Goal: Task Accomplishment & Management: Manage account settings

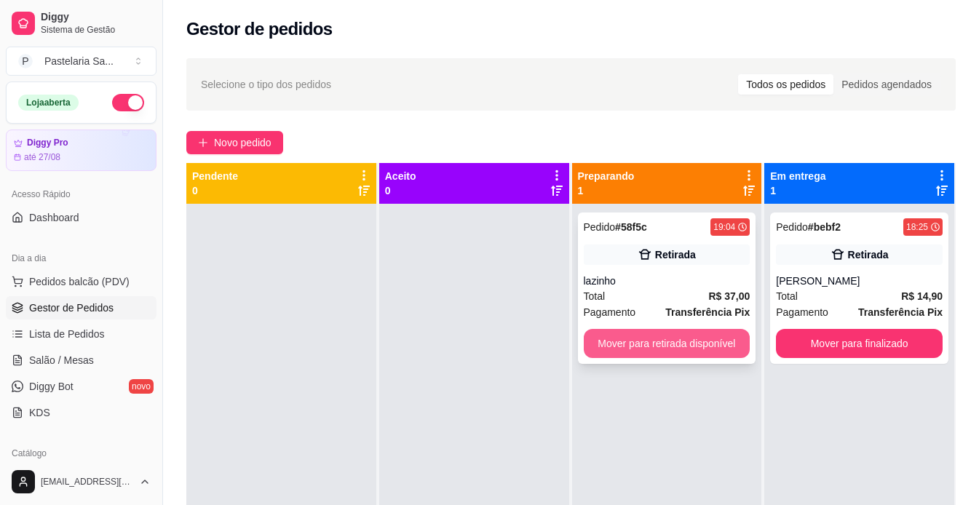
scroll to position [146, 0]
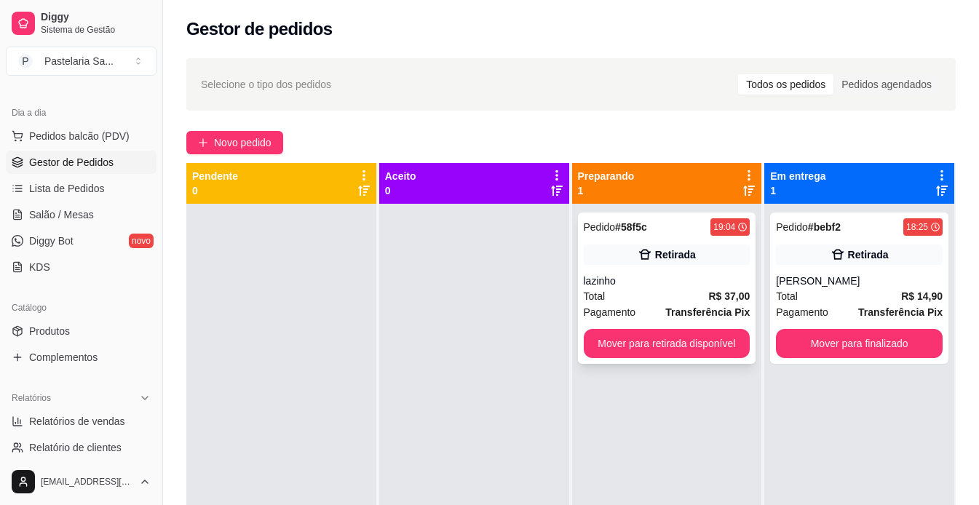
click at [704, 277] on div "lazinho" at bounding box center [667, 281] width 167 height 15
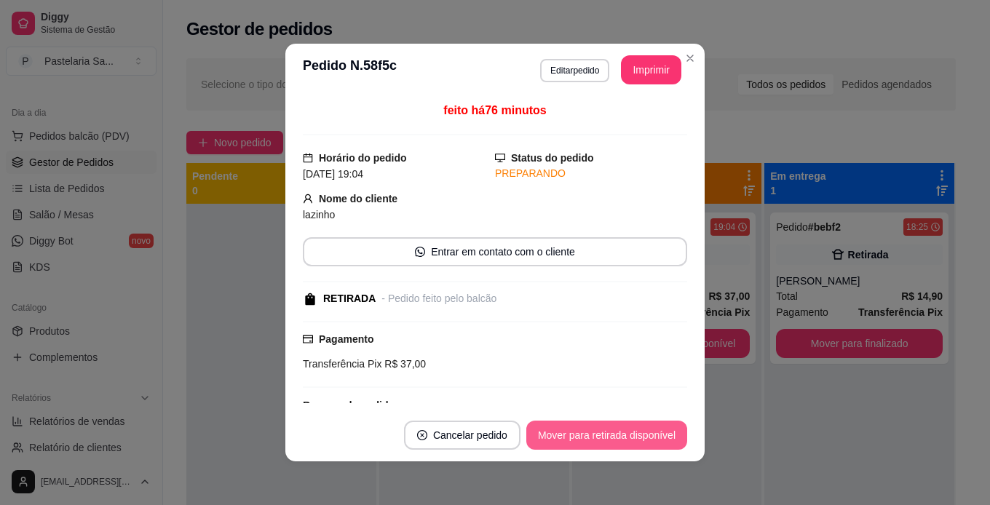
click at [624, 445] on button "Mover para retirada disponível" at bounding box center [606, 435] width 161 height 29
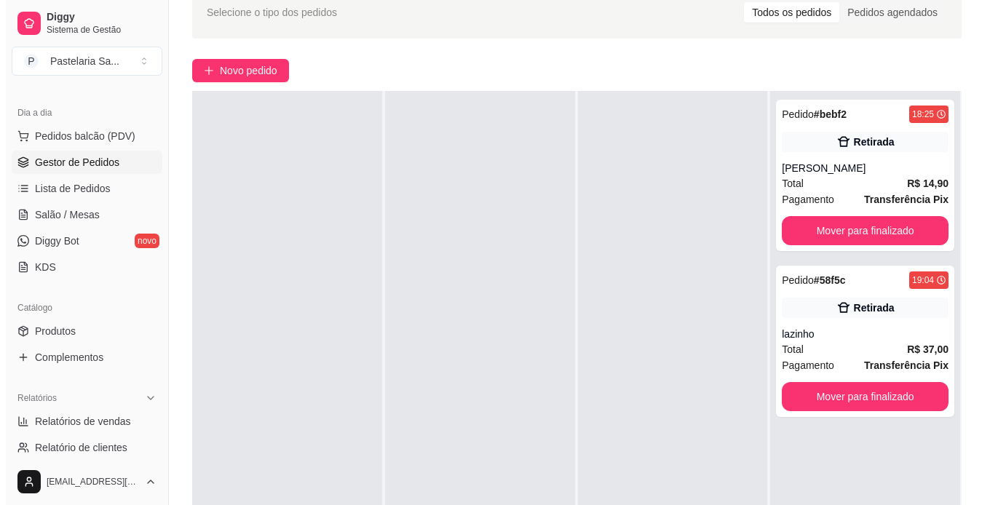
scroll to position [73, 0]
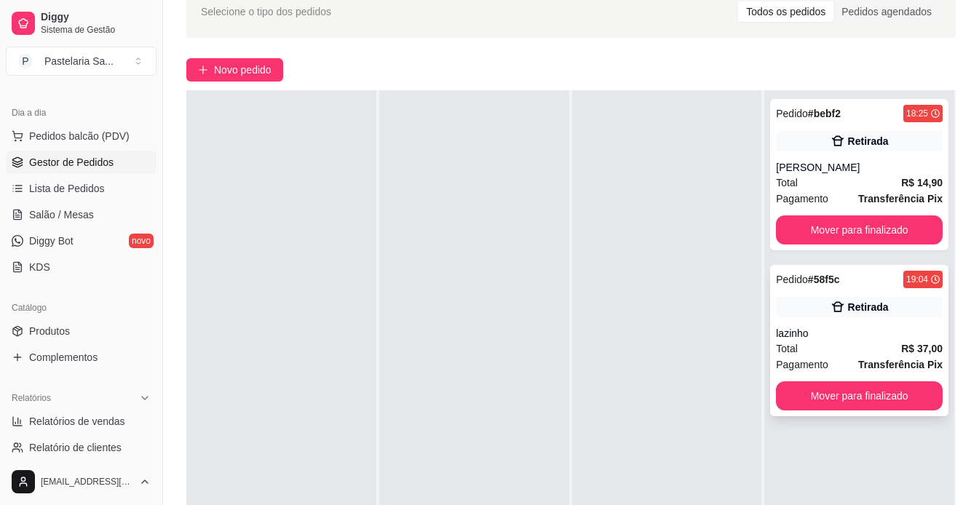
click at [839, 347] on div "Total R$ 37,00" at bounding box center [859, 349] width 167 height 16
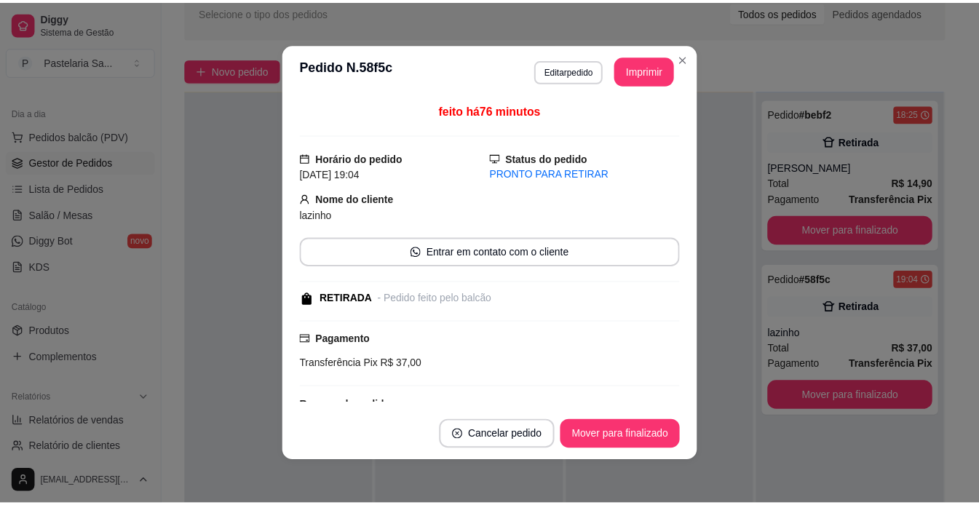
scroll to position [152, 0]
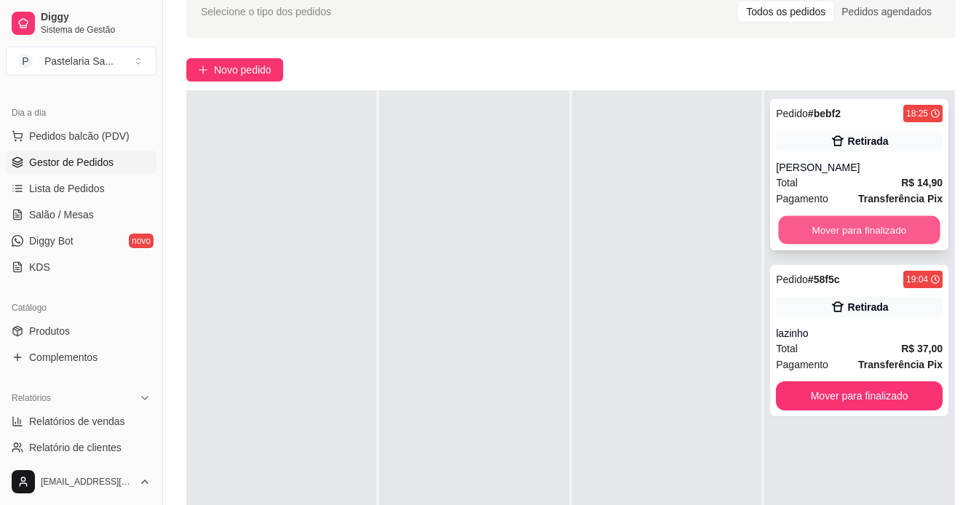
click at [837, 228] on button "Mover para finalizado" at bounding box center [860, 230] width 162 height 28
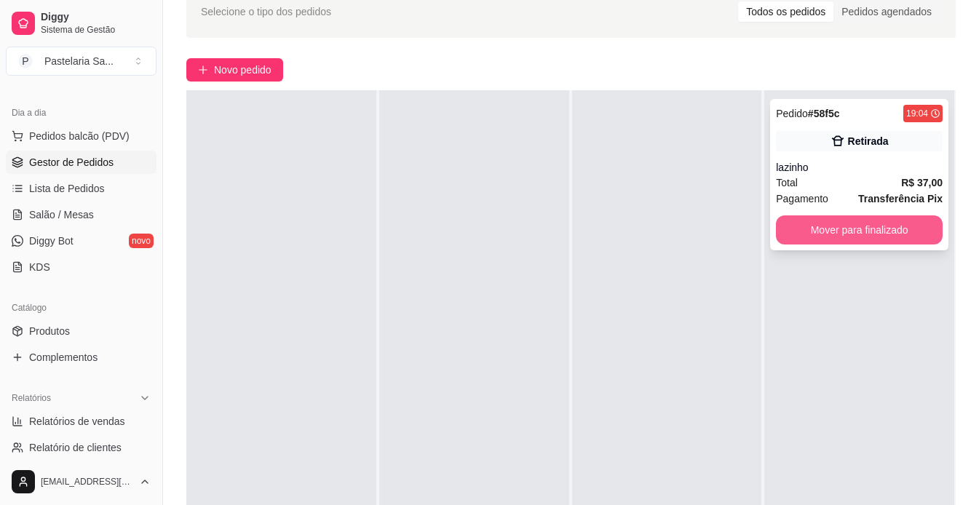
click at [846, 228] on button "Mover para finalizado" at bounding box center [859, 230] width 167 height 29
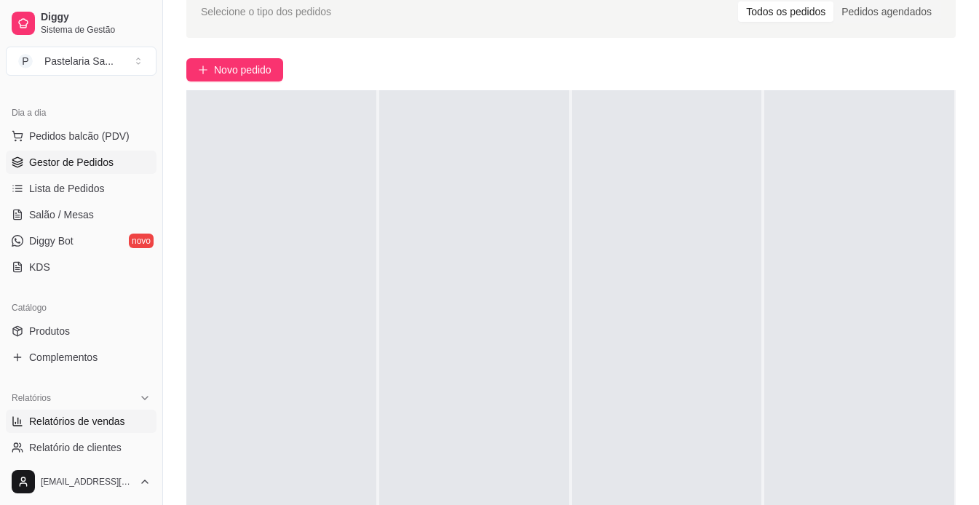
click at [81, 427] on span "Relatórios de vendas" at bounding box center [77, 421] width 96 height 15
select select "ALL"
select select "0"
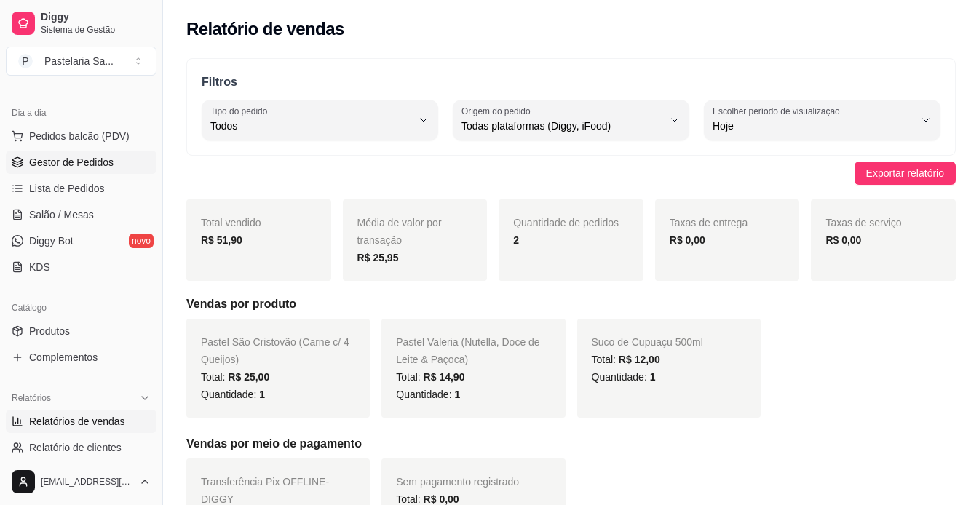
click at [100, 160] on span "Gestor de Pedidos" at bounding box center [71, 162] width 84 height 15
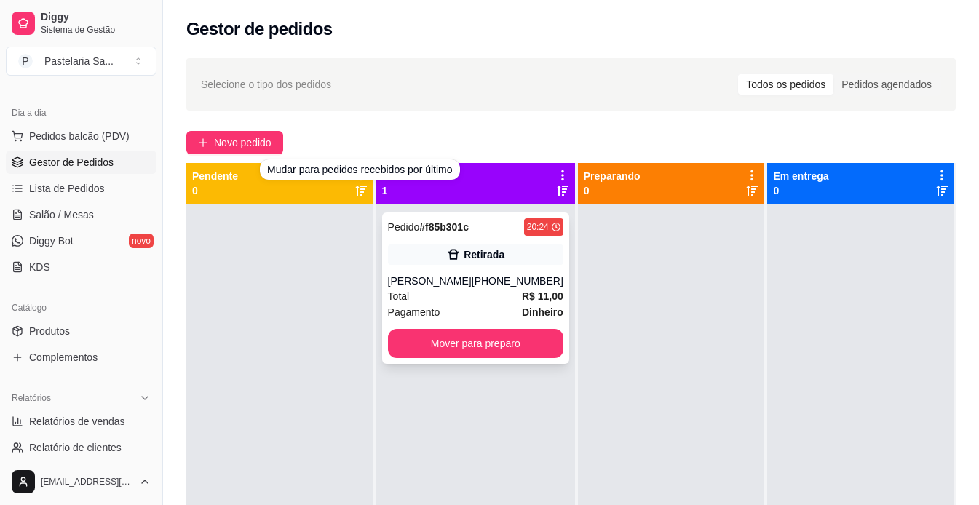
click at [450, 272] on div "Pedido # f85b301c 20:24 [PERSON_NAME] [PHONE_NUMBER] Total R$ 11,00 Pagamento D…" at bounding box center [475, 288] width 187 height 151
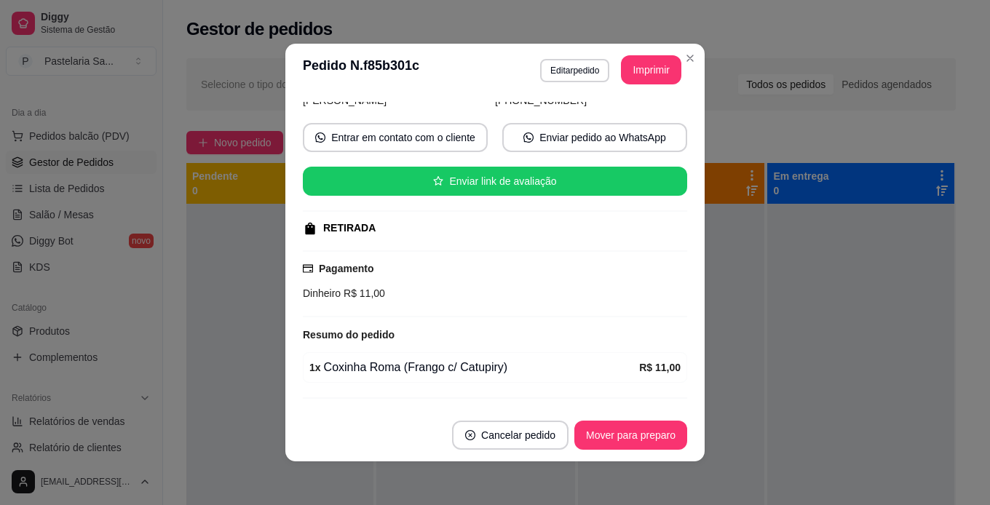
scroll to position [151, 0]
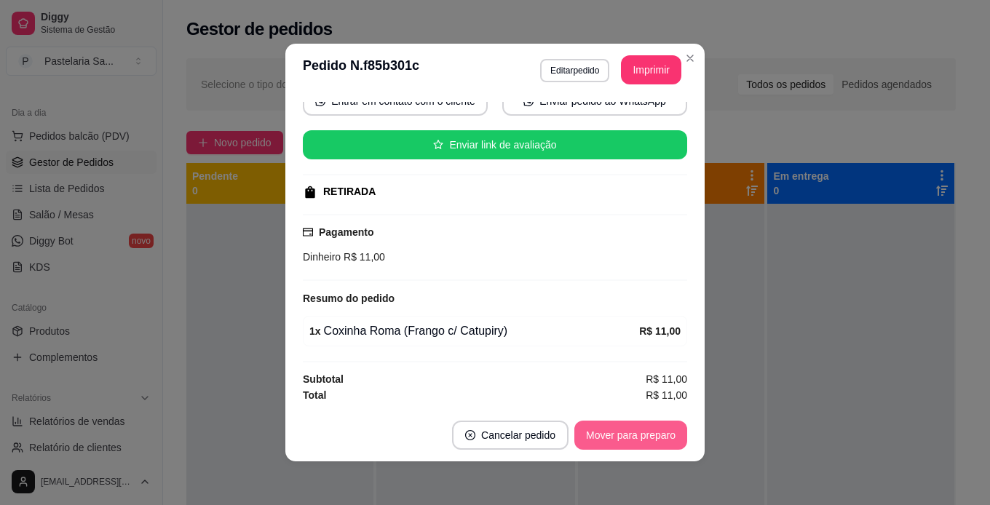
click at [624, 437] on button "Mover para preparo" at bounding box center [630, 435] width 113 height 29
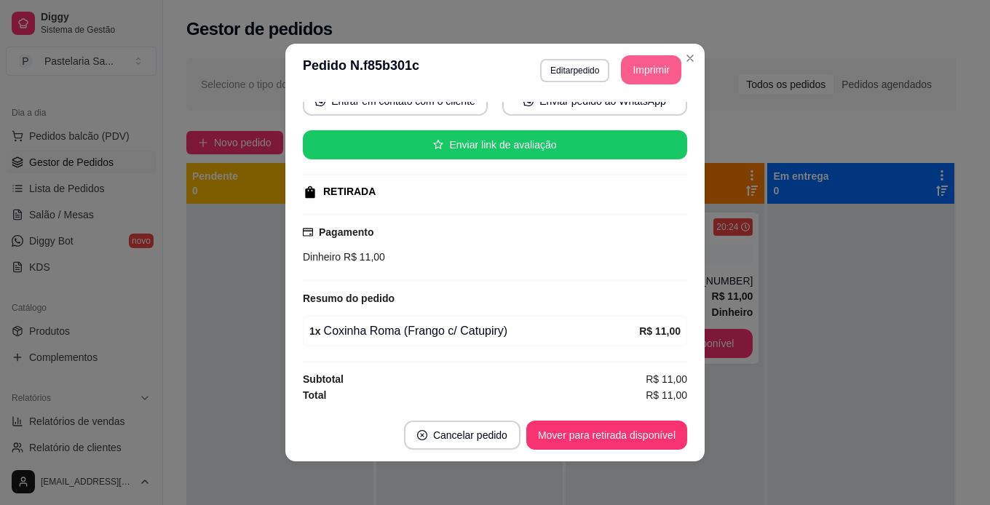
click at [663, 73] on button "Imprimir" at bounding box center [651, 69] width 60 height 29
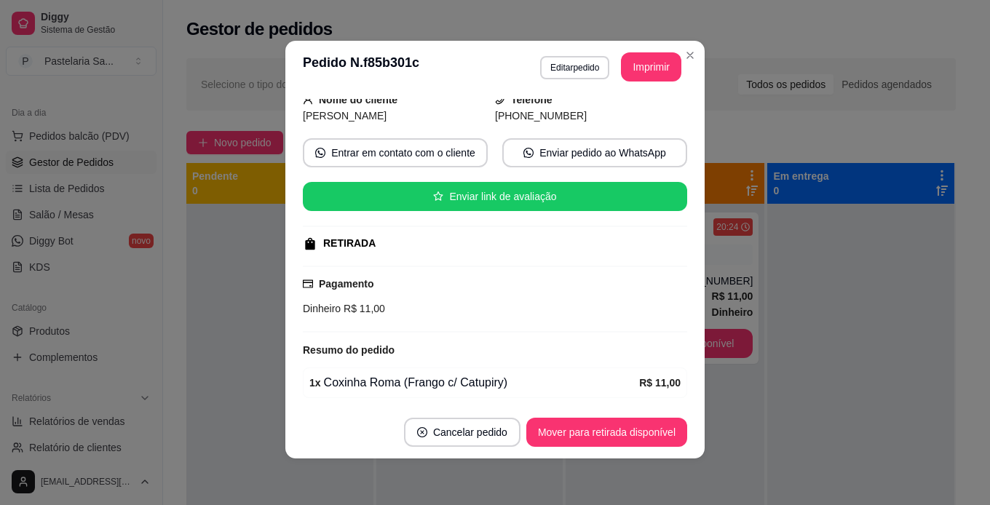
scroll to position [0, 0]
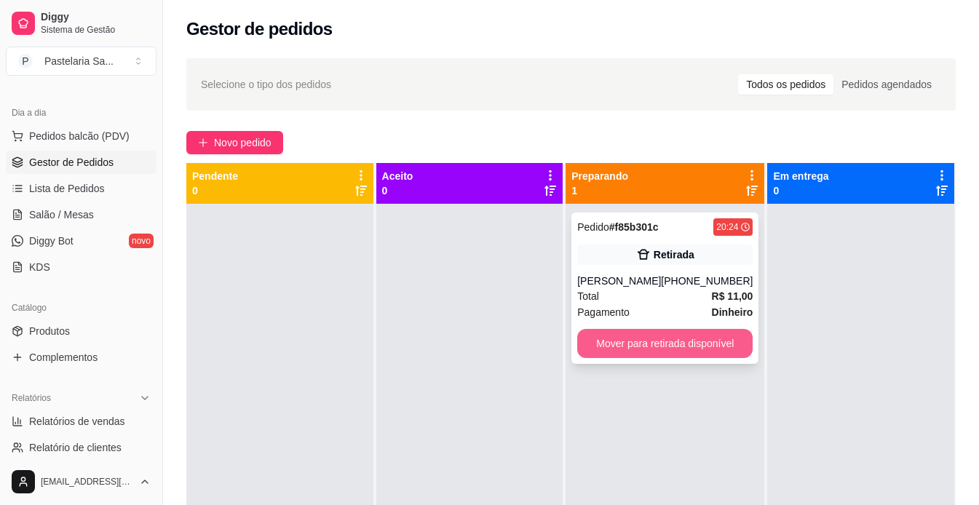
click at [695, 341] on button "Mover para retirada disponível" at bounding box center [664, 343] width 175 height 29
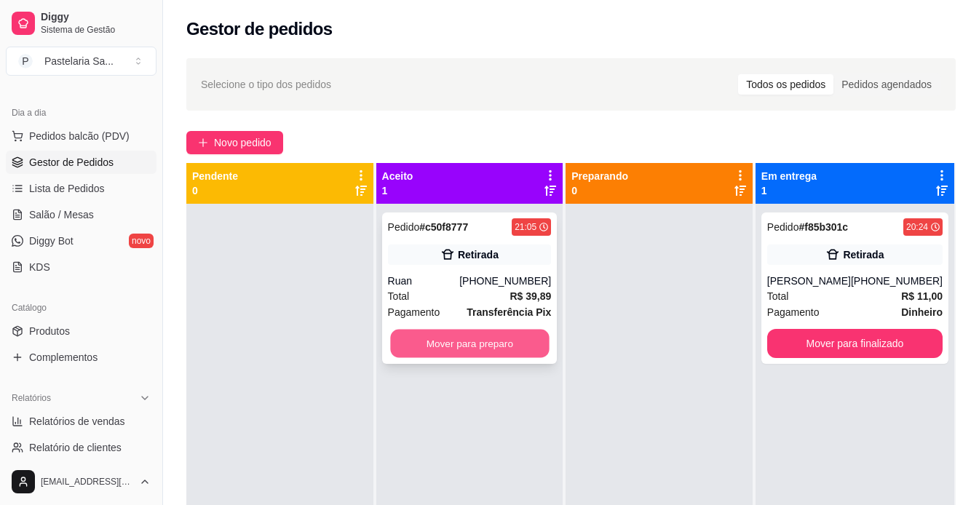
click at [478, 344] on button "Mover para preparo" at bounding box center [469, 344] width 159 height 28
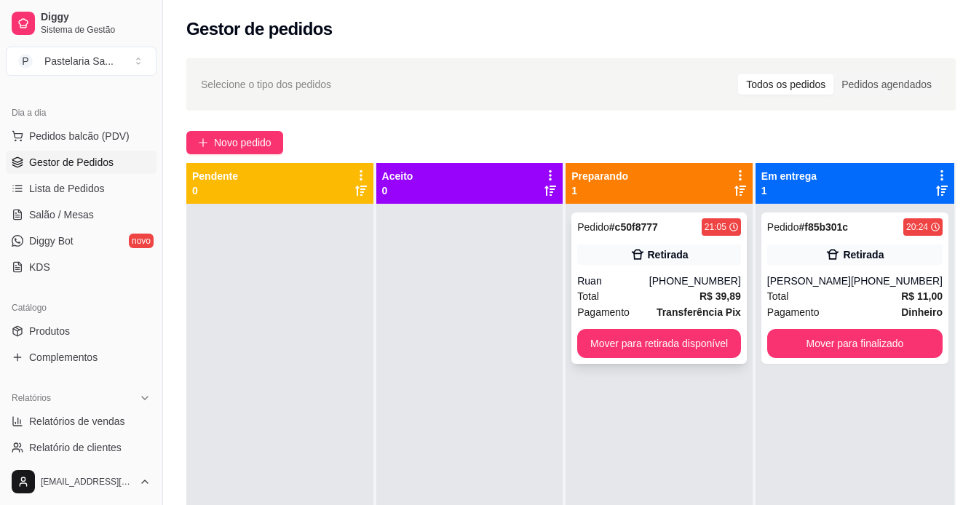
click at [727, 287] on div "[PHONE_NUMBER]" at bounding box center [695, 281] width 92 height 15
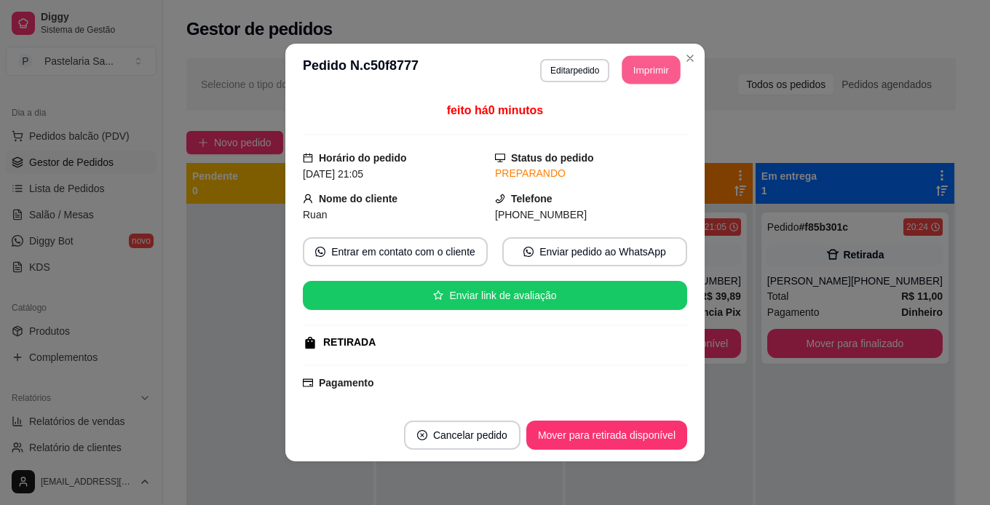
click at [647, 69] on button "Imprimir" at bounding box center [652, 70] width 58 height 28
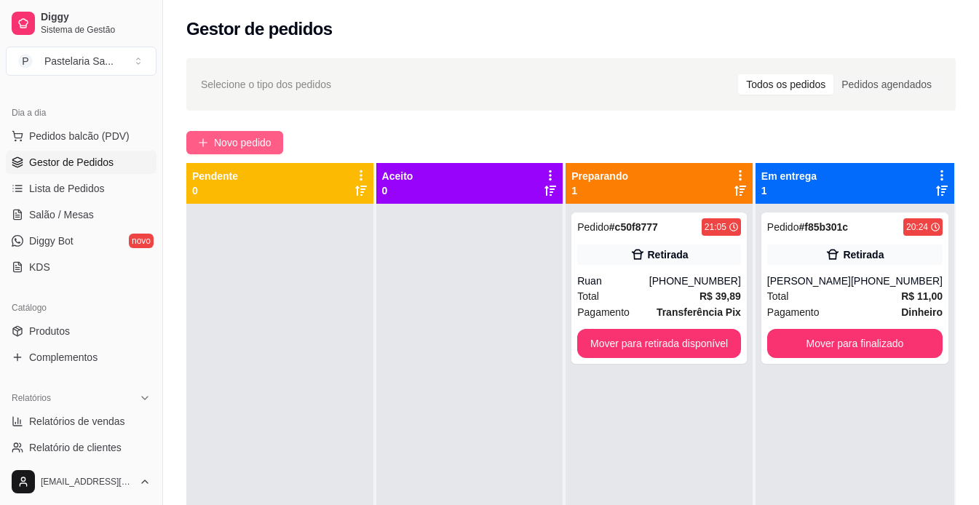
click at [267, 147] on span "Novo pedido" at bounding box center [243, 143] width 58 height 16
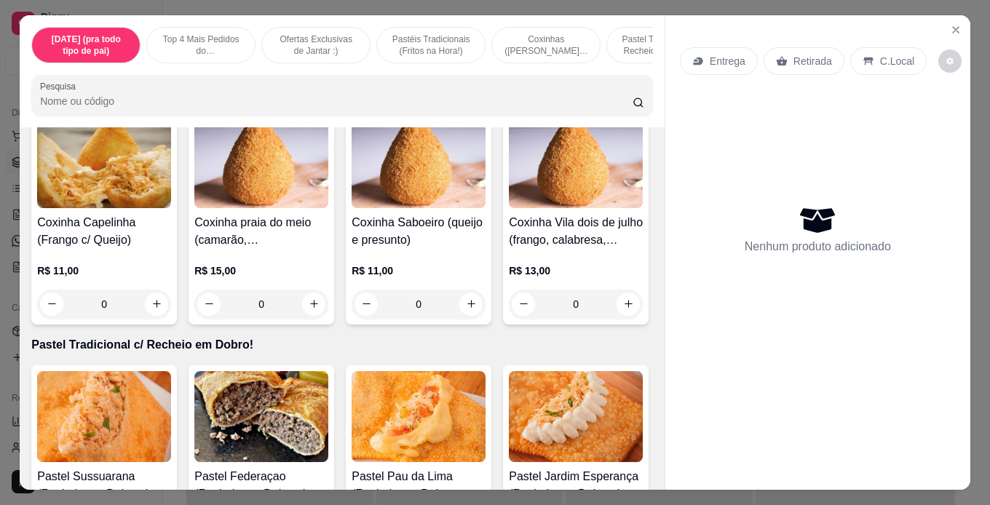
scroll to position [1747, 0]
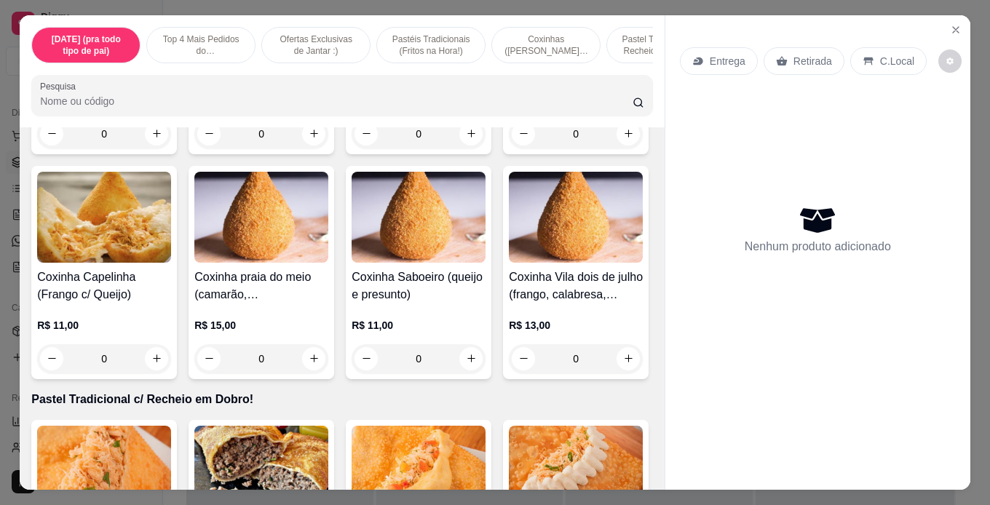
click at [143, 149] on div "0" at bounding box center [104, 133] width 134 height 29
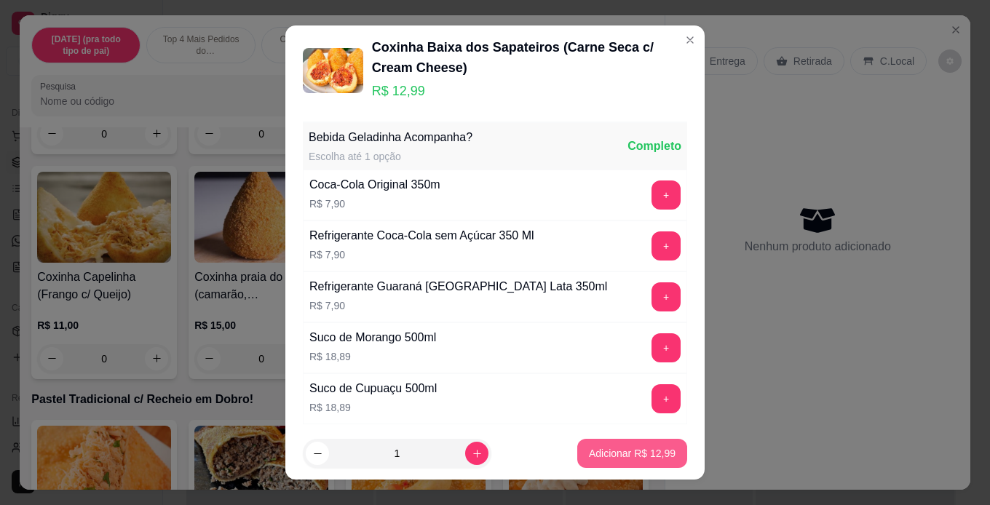
click at [598, 446] on button "Adicionar R$ 12,99" at bounding box center [632, 453] width 110 height 29
type input "1"
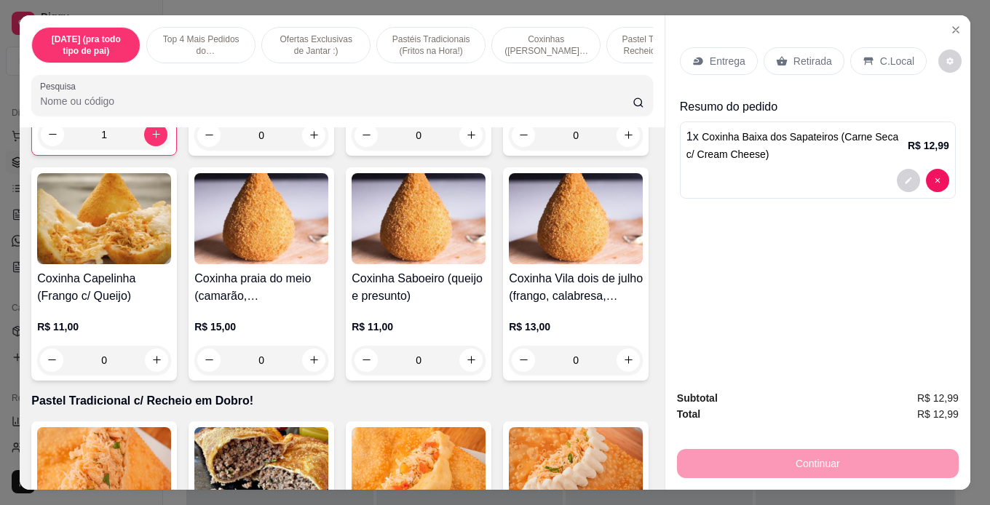
click at [307, 150] on div "0" at bounding box center [261, 135] width 134 height 29
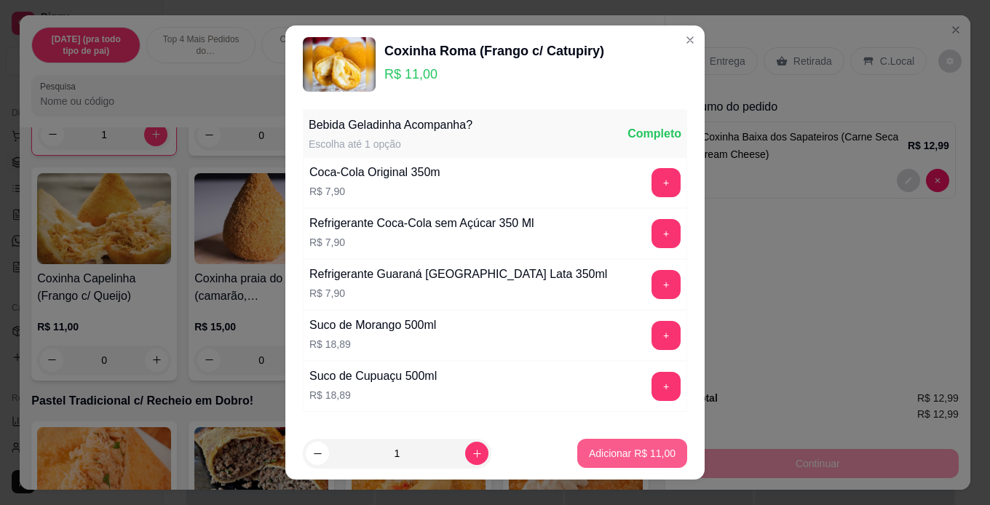
click at [589, 460] on p "Adicionar R$ 11,00" at bounding box center [632, 453] width 87 height 15
type input "1"
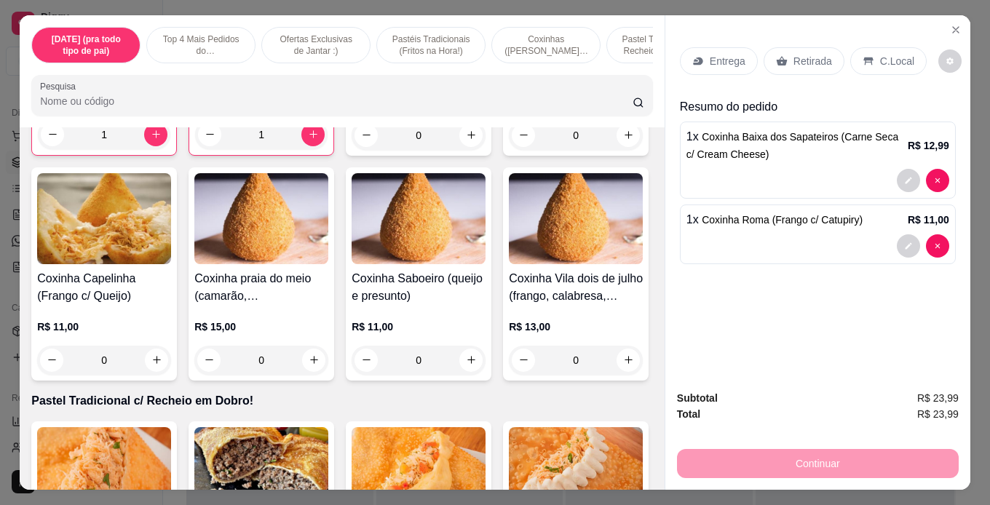
click at [794, 62] on p "Retirada" at bounding box center [813, 61] width 39 height 15
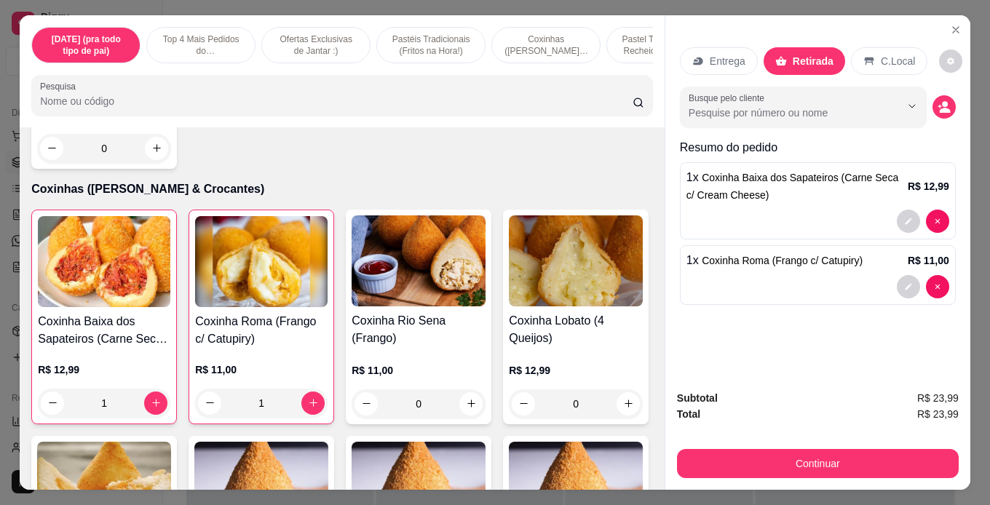
scroll to position [1425, 0]
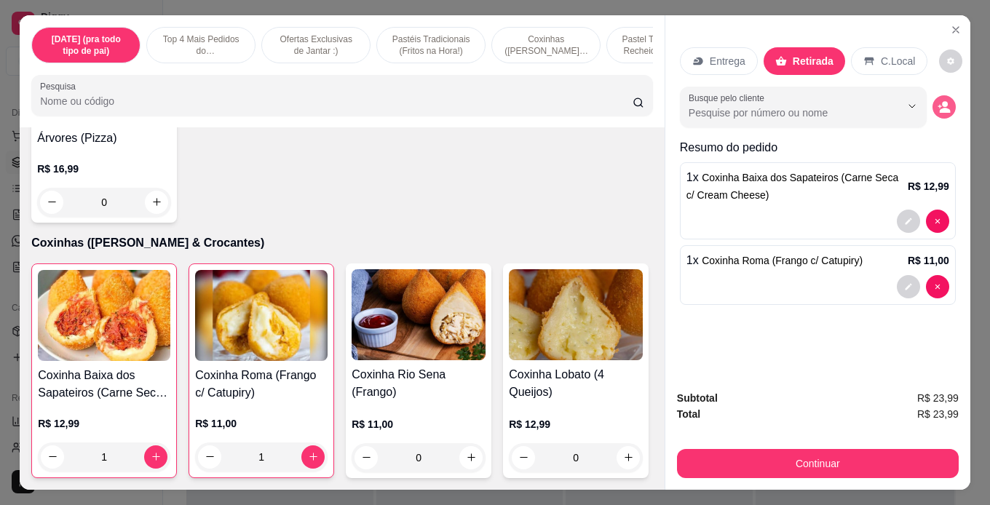
click at [938, 106] on icon "decrease-product-quantity" at bounding box center [944, 106] width 13 height 13
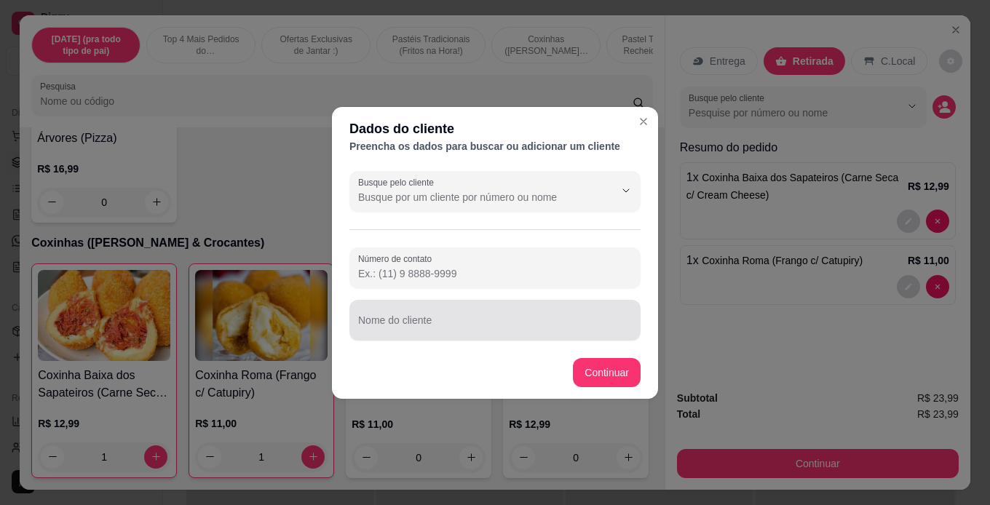
click at [512, 319] on input "Nome do cliente" at bounding box center [495, 326] width 274 height 15
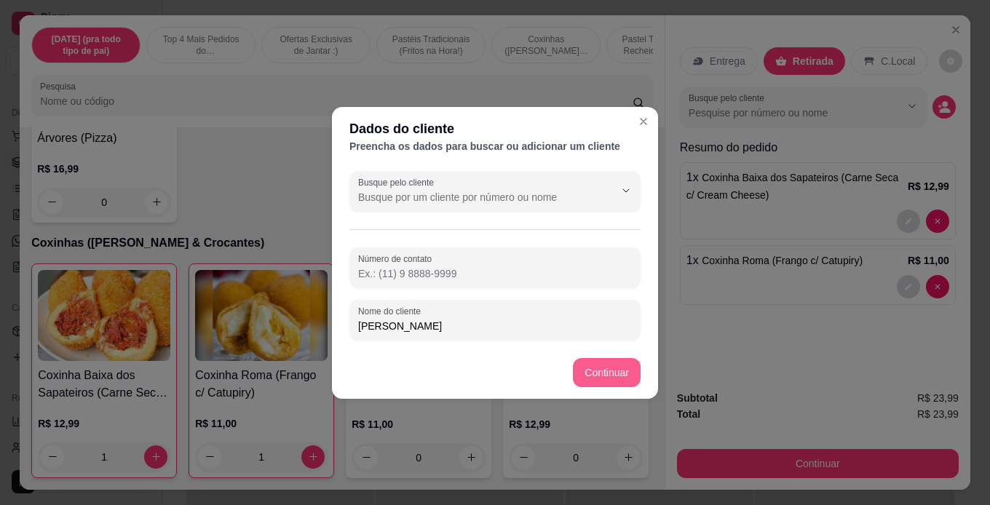
type input "[PERSON_NAME]"
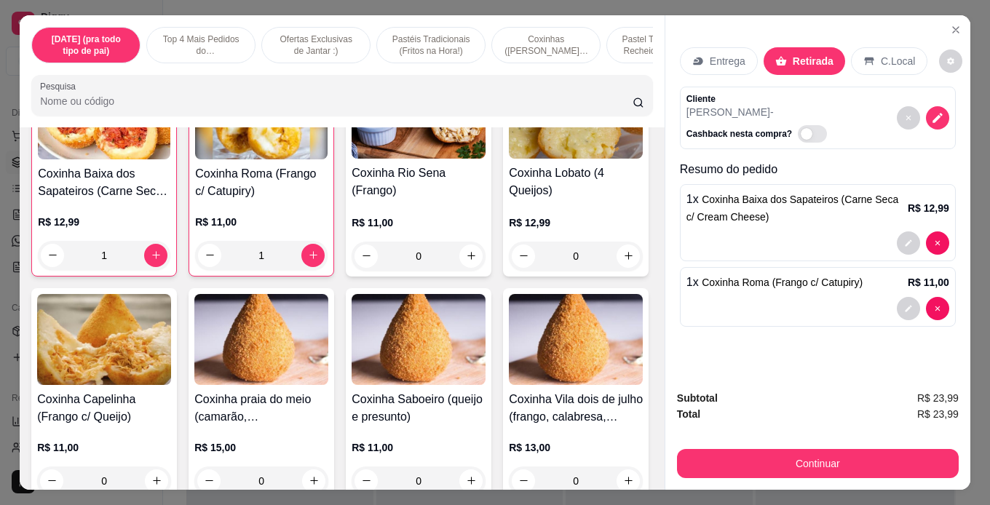
scroll to position [1570, 0]
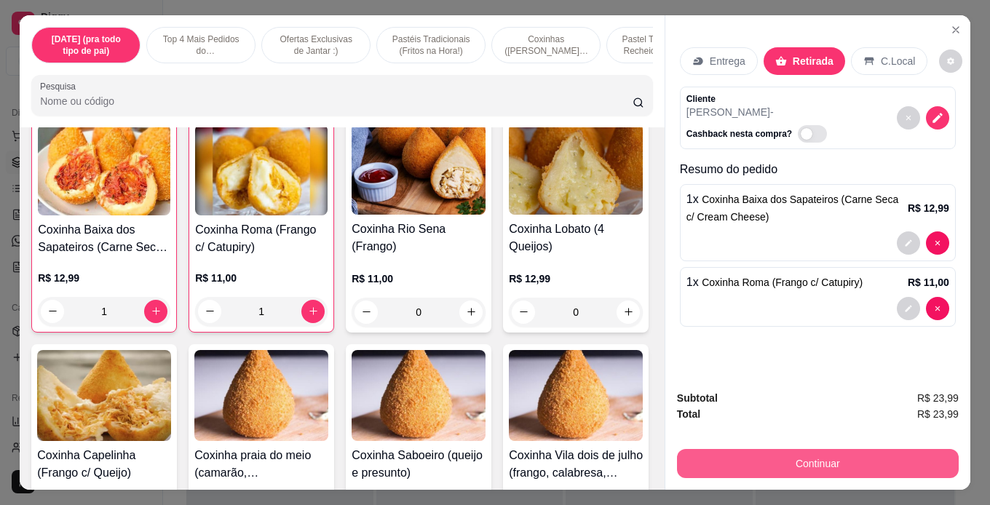
click at [820, 464] on button "Continuar" at bounding box center [818, 463] width 282 height 29
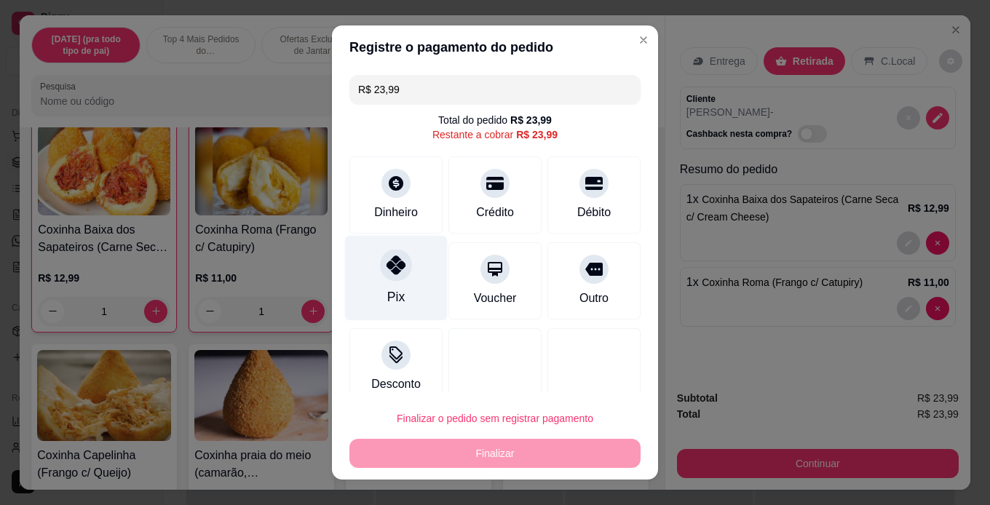
click at [392, 294] on div "Pix" at bounding box center [395, 297] width 17 height 19
type input "R$ 0,00"
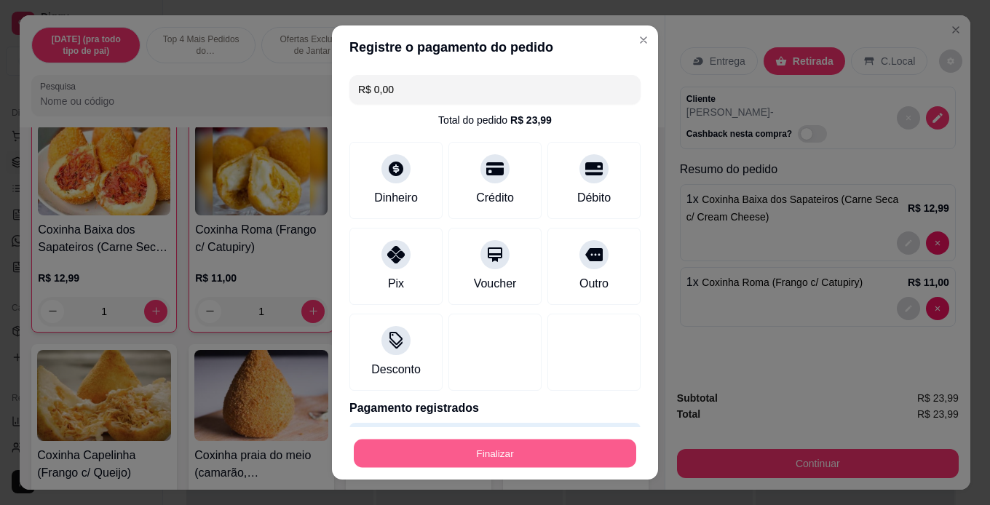
click at [478, 456] on button "Finalizar" at bounding box center [495, 454] width 282 height 28
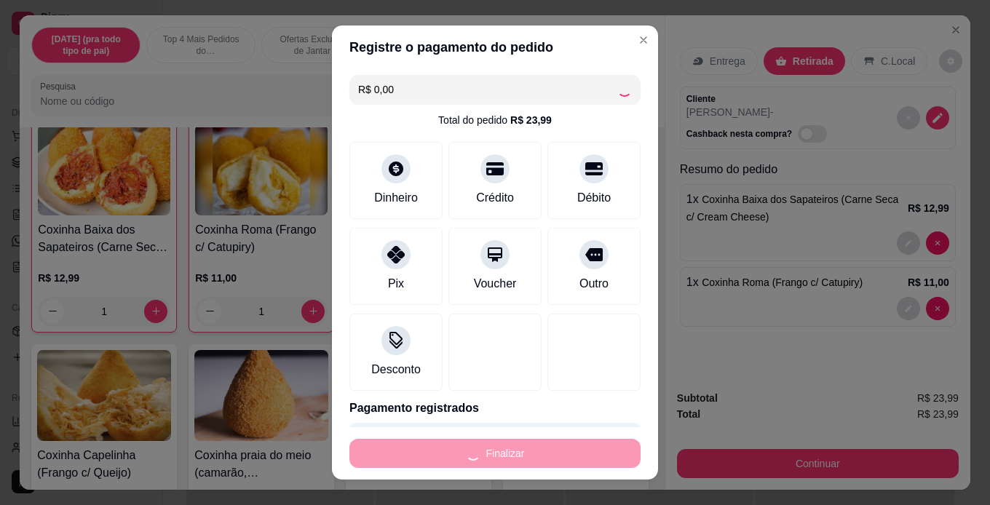
type input "0"
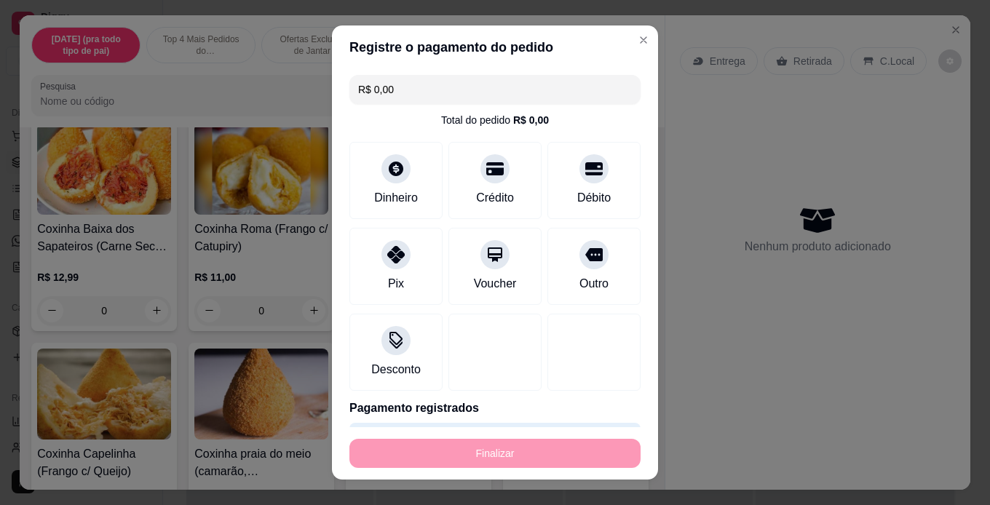
type input "-R$ 23,99"
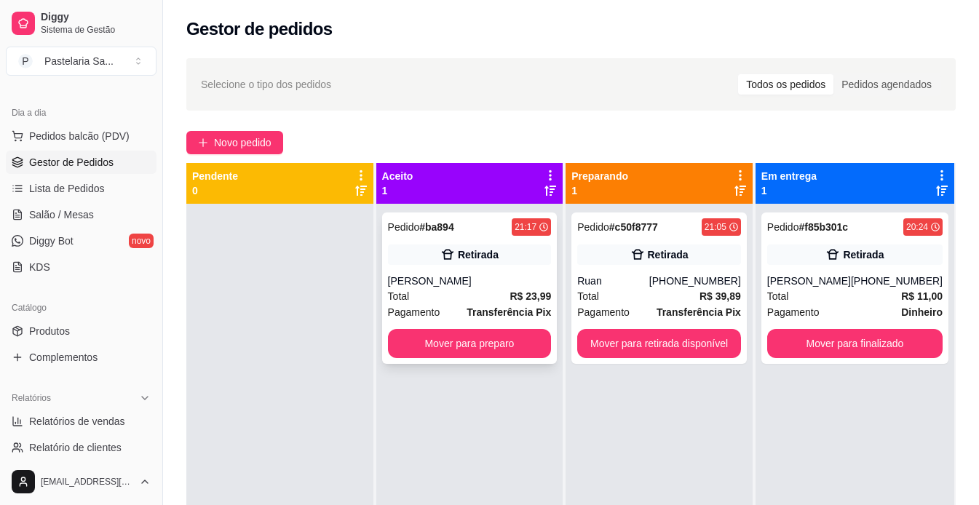
click at [531, 276] on div "[PERSON_NAME]" at bounding box center [470, 281] width 164 height 15
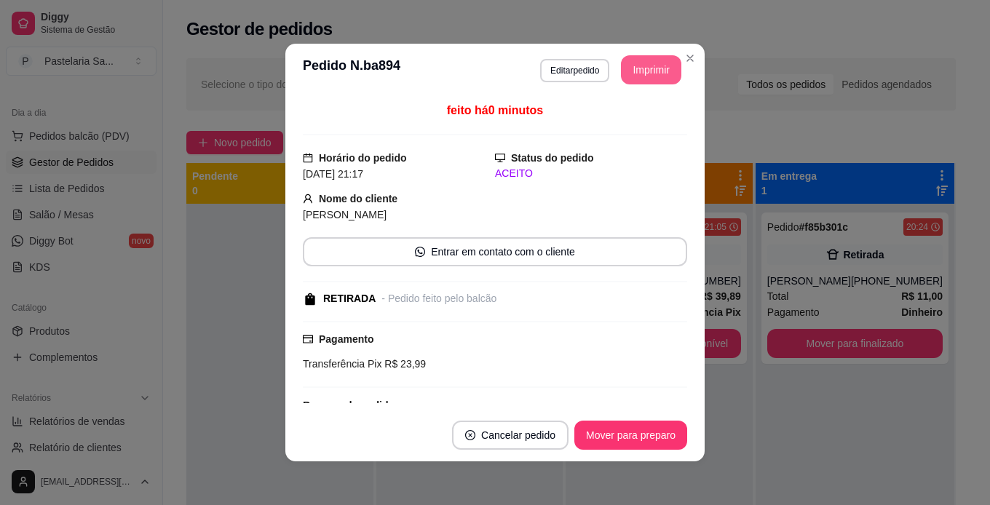
click at [633, 67] on button "Imprimir" at bounding box center [651, 69] width 60 height 29
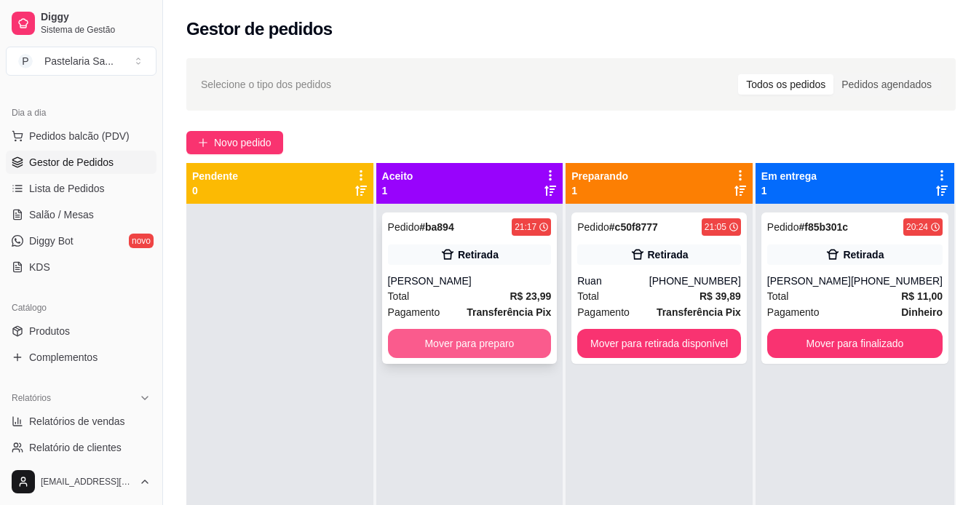
click at [486, 341] on button "Mover para preparo" at bounding box center [470, 343] width 164 height 29
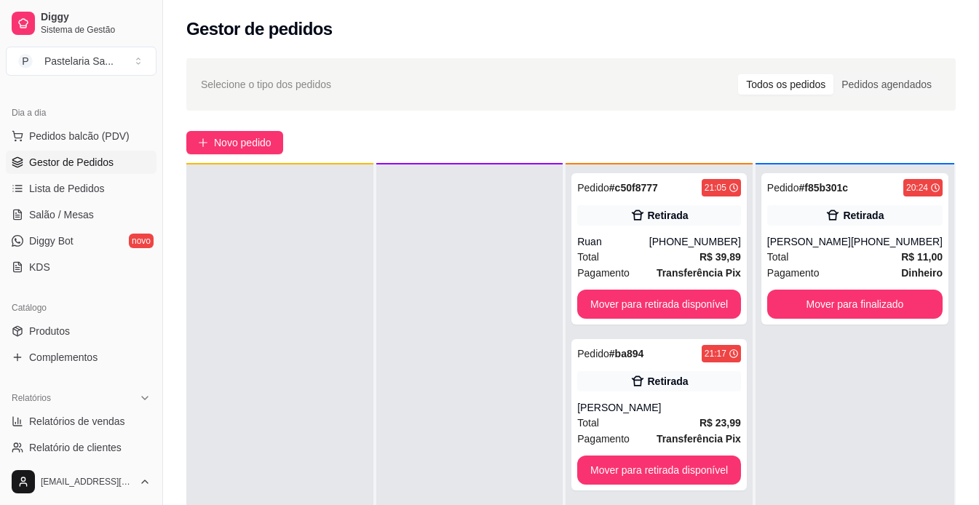
scroll to position [41, 0]
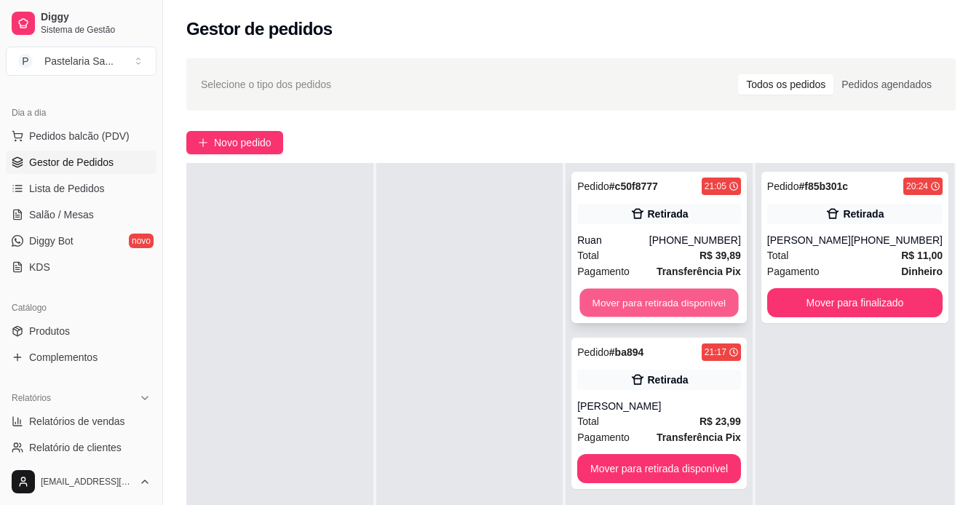
click at [617, 307] on button "Mover para retirada disponível" at bounding box center [659, 303] width 159 height 28
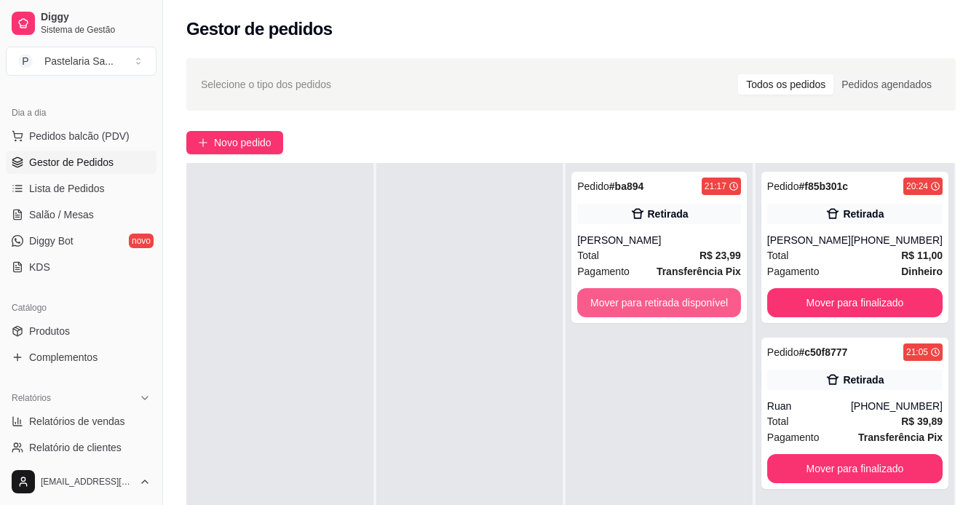
click at [616, 307] on button "Mover para retirada disponível" at bounding box center [659, 302] width 164 height 29
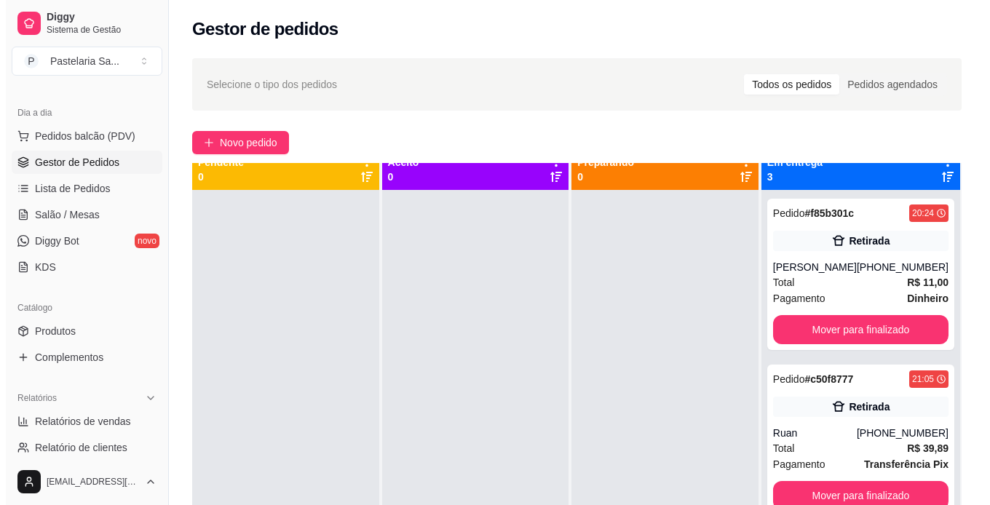
scroll to position [0, 0]
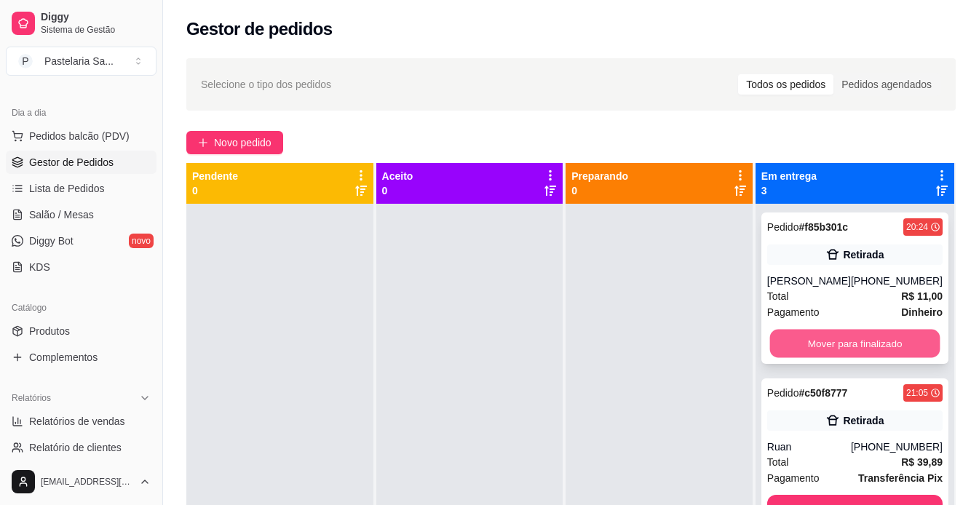
click at [846, 342] on button "Mover para finalizado" at bounding box center [855, 344] width 170 height 28
click at [846, 341] on div "Mover para finalizado" at bounding box center [854, 343] width 175 height 29
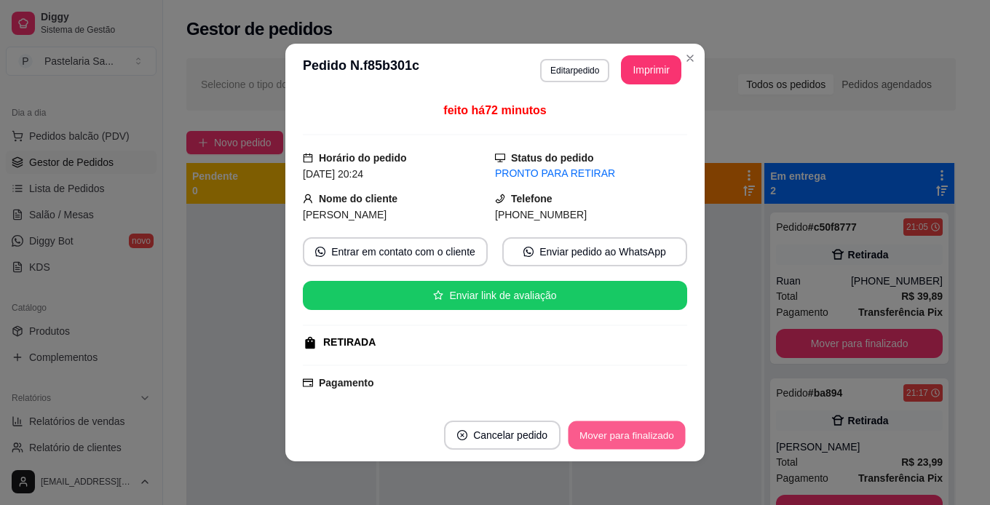
click at [632, 440] on button "Mover para finalizado" at bounding box center [627, 436] width 117 height 28
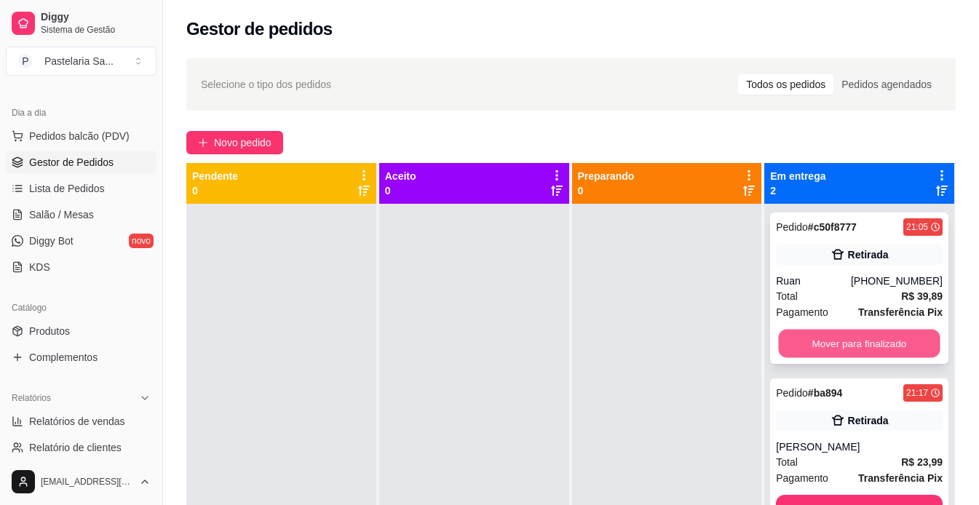
click at [800, 345] on button "Mover para finalizado" at bounding box center [860, 344] width 162 height 28
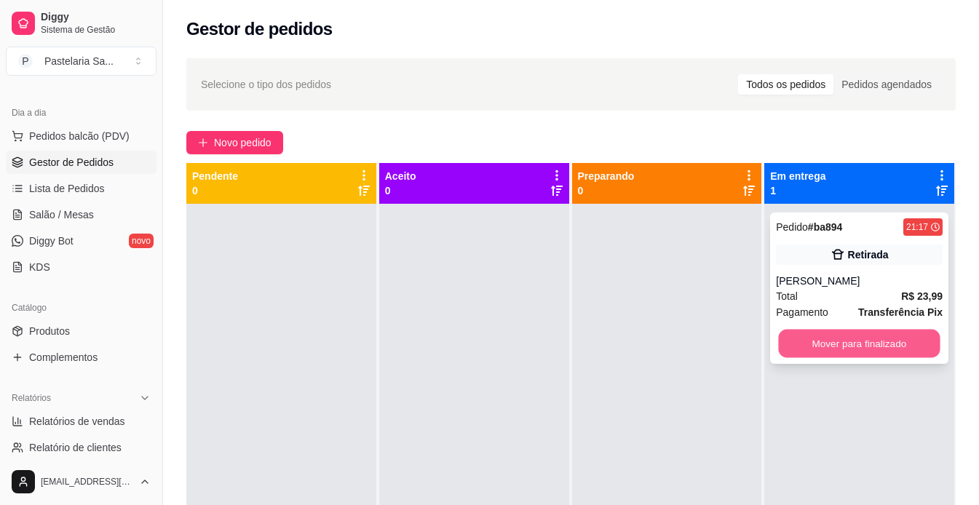
click at [827, 347] on button "Mover para finalizado" at bounding box center [860, 344] width 162 height 28
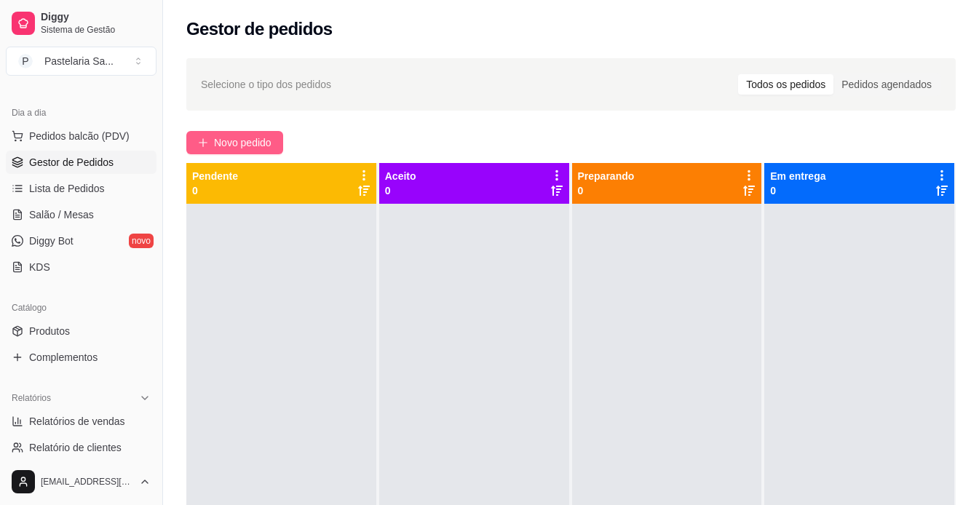
click at [232, 135] on span "Novo pedido" at bounding box center [243, 143] width 58 height 16
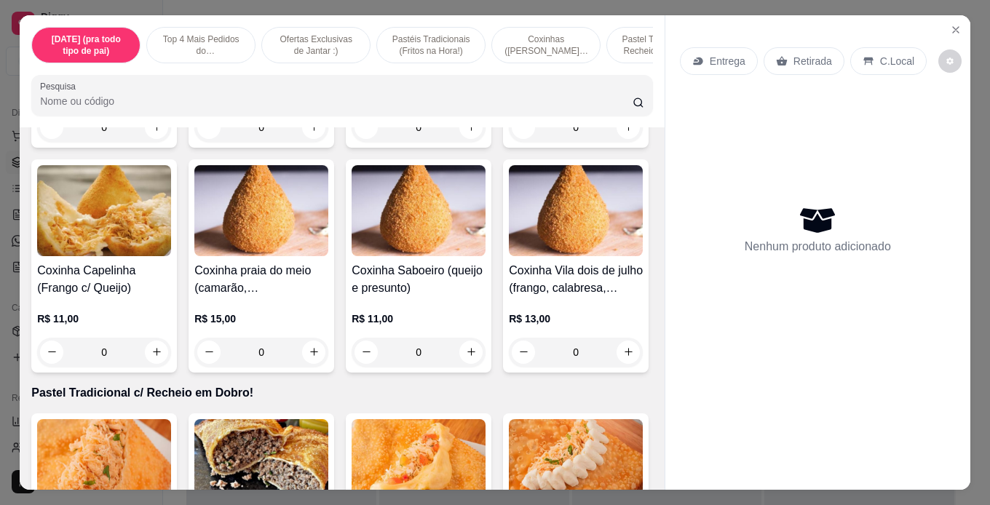
scroll to position [1747, 0]
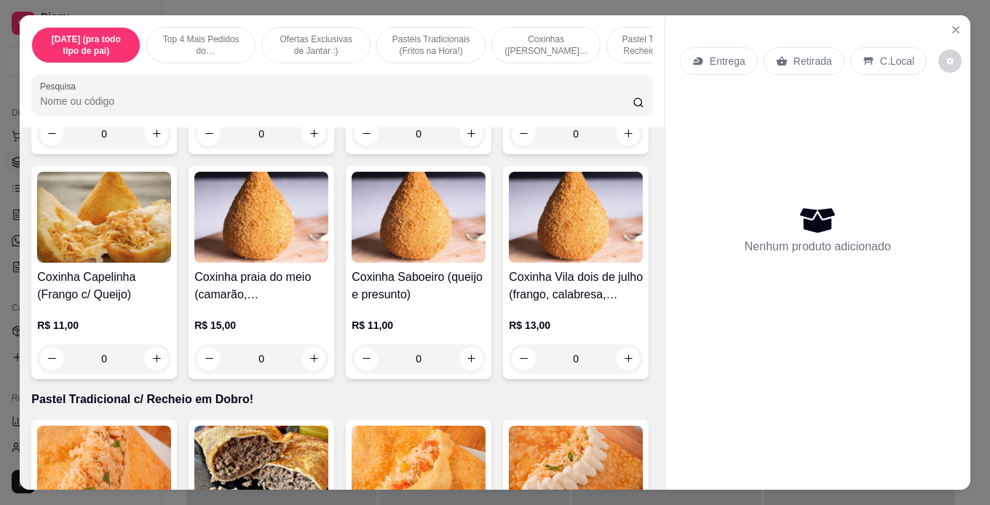
click at [159, 149] on div "0" at bounding box center [104, 133] width 134 height 29
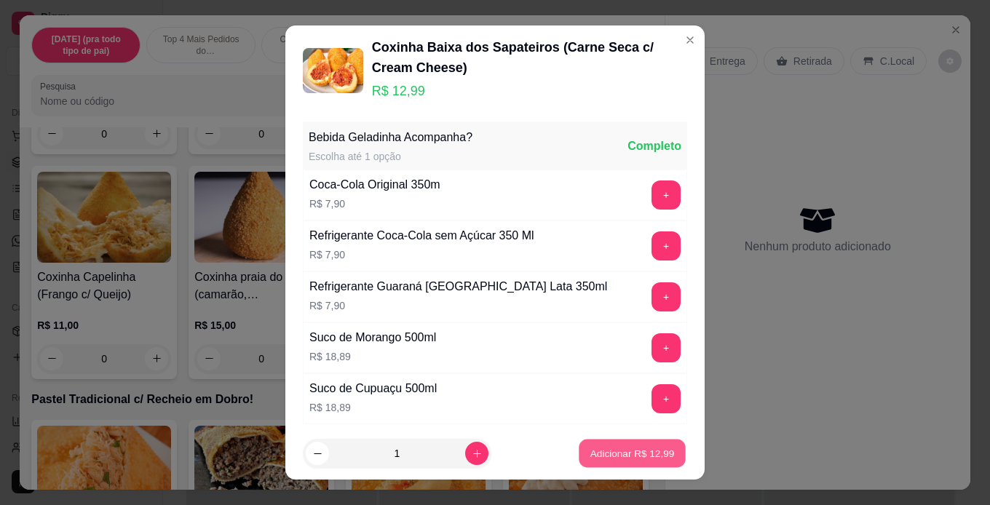
click at [597, 453] on p "Adicionar R$ 12,99" at bounding box center [632, 454] width 84 height 14
type input "1"
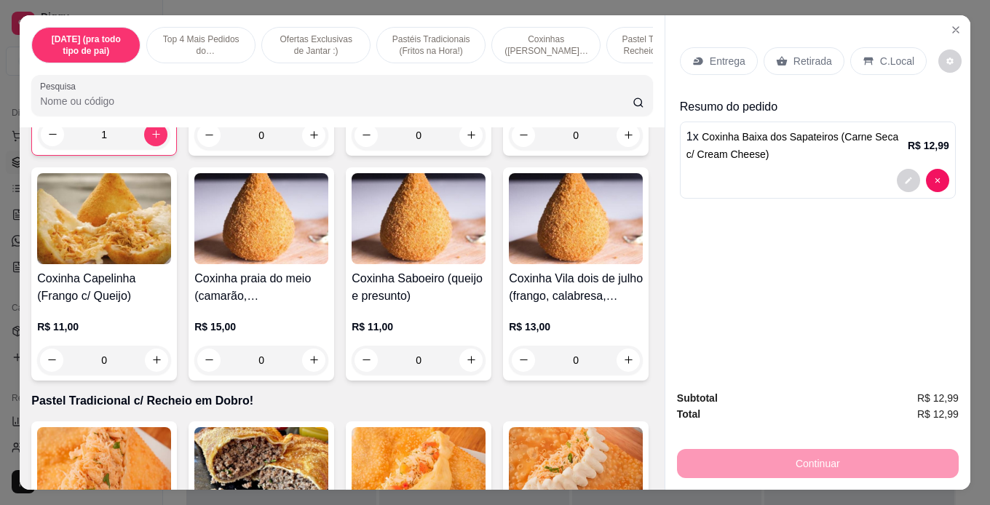
click at [797, 55] on p "Retirada" at bounding box center [813, 61] width 39 height 15
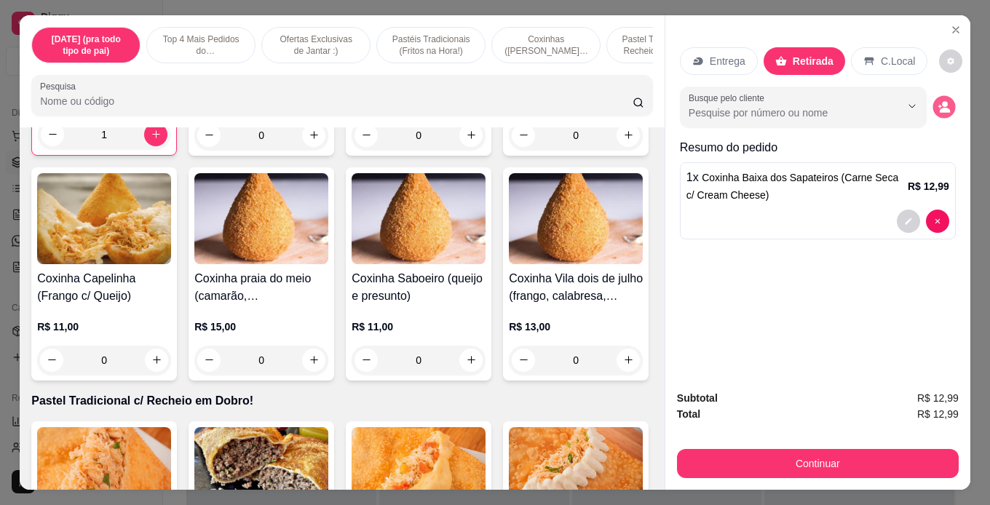
click at [933, 98] on button "decrease-product-quantity" at bounding box center [944, 106] width 23 height 23
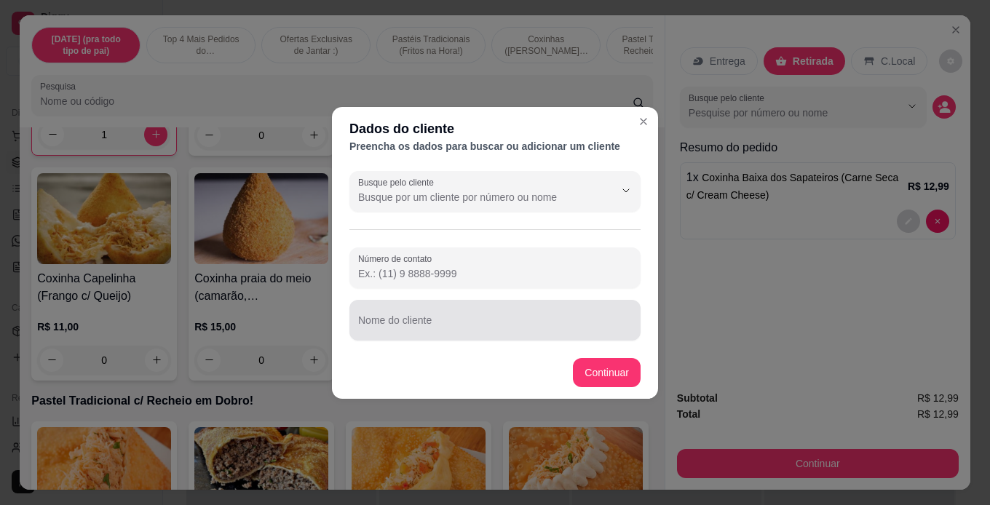
click at [502, 323] on input "Nome do cliente" at bounding box center [495, 326] width 274 height 15
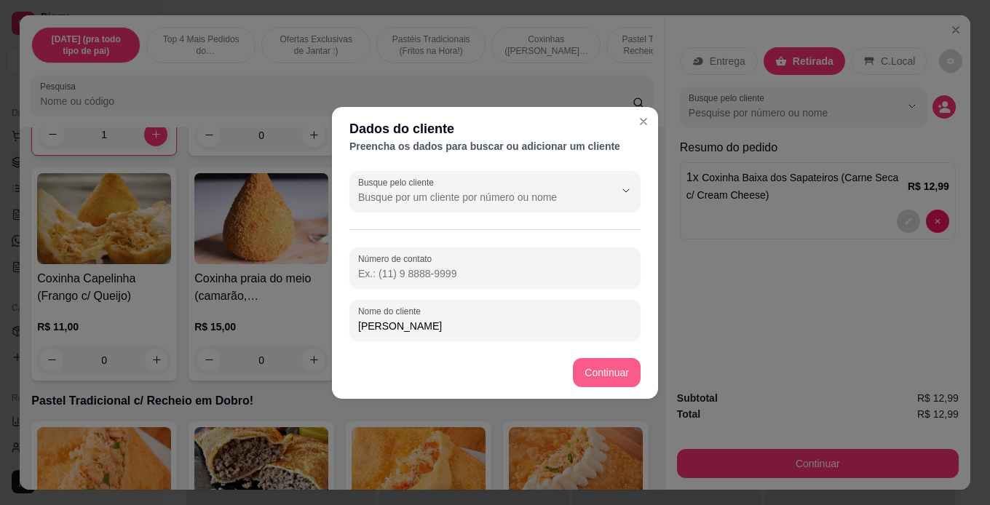
type input "[PERSON_NAME]"
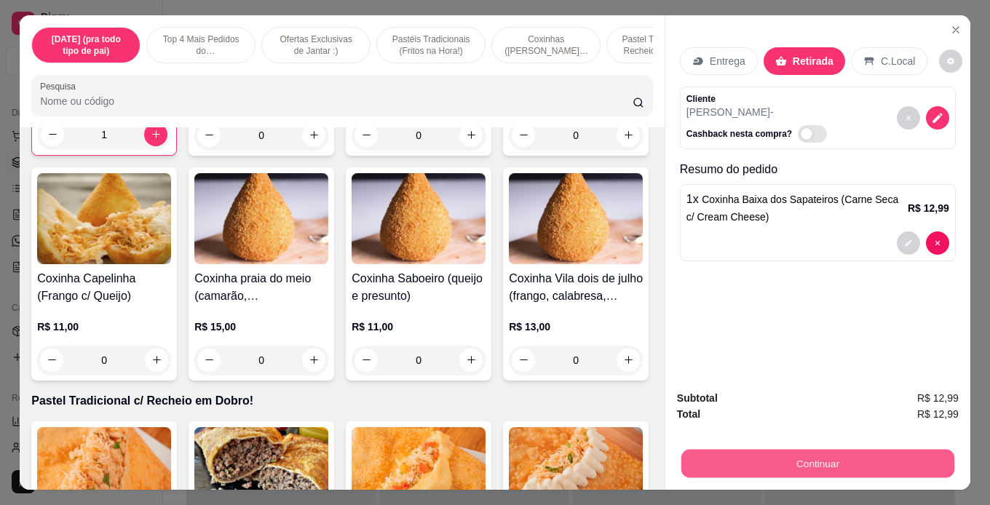
click at [794, 454] on button "Continuar" at bounding box center [817, 464] width 273 height 28
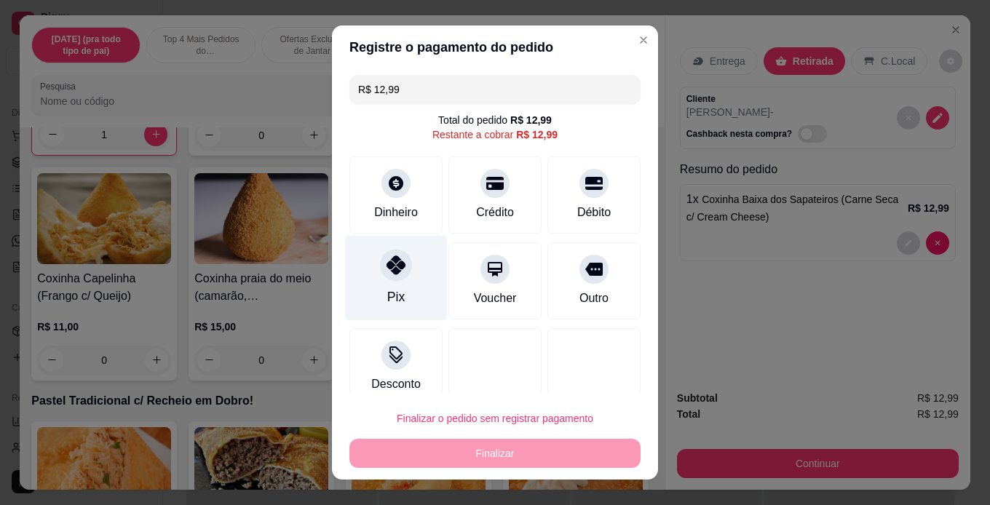
click at [391, 277] on div at bounding box center [396, 265] width 32 height 32
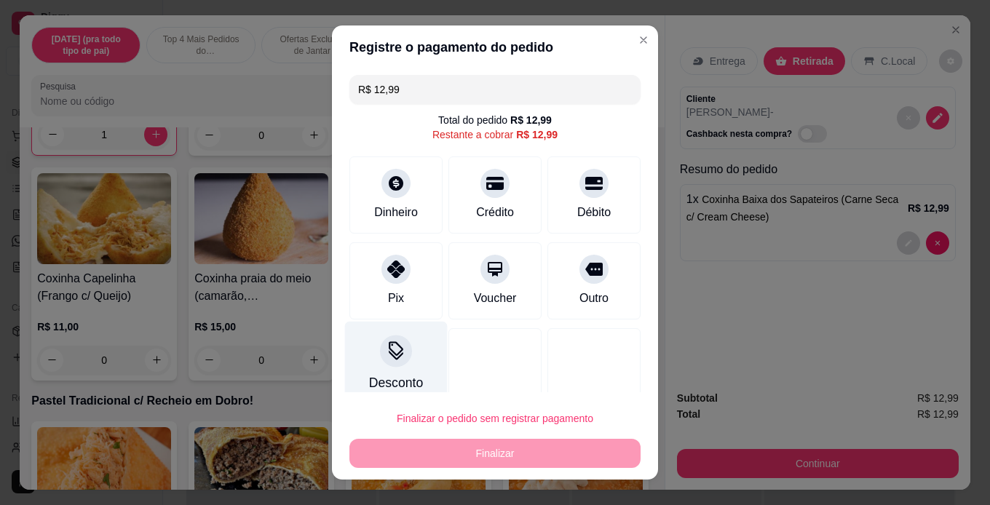
type input "R$ 0,00"
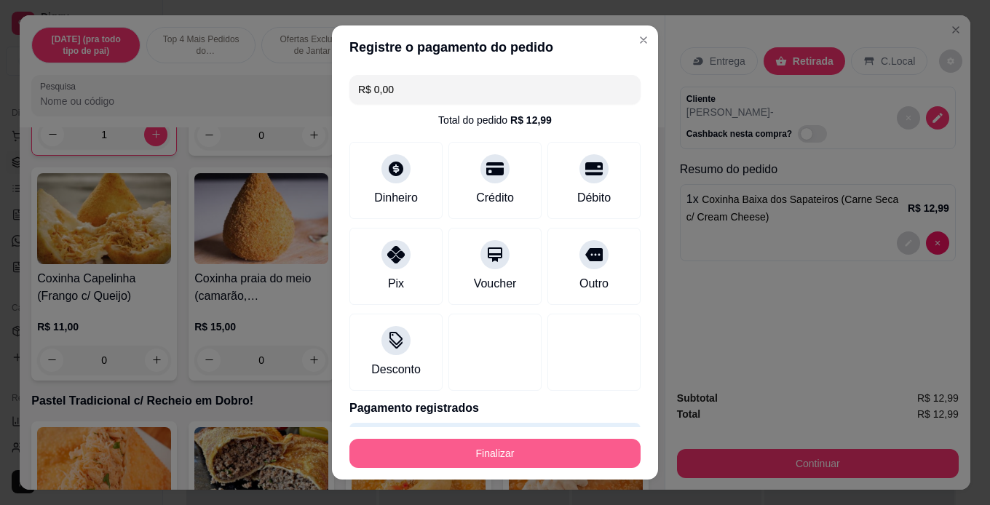
click at [451, 450] on button "Finalizar" at bounding box center [494, 453] width 291 height 29
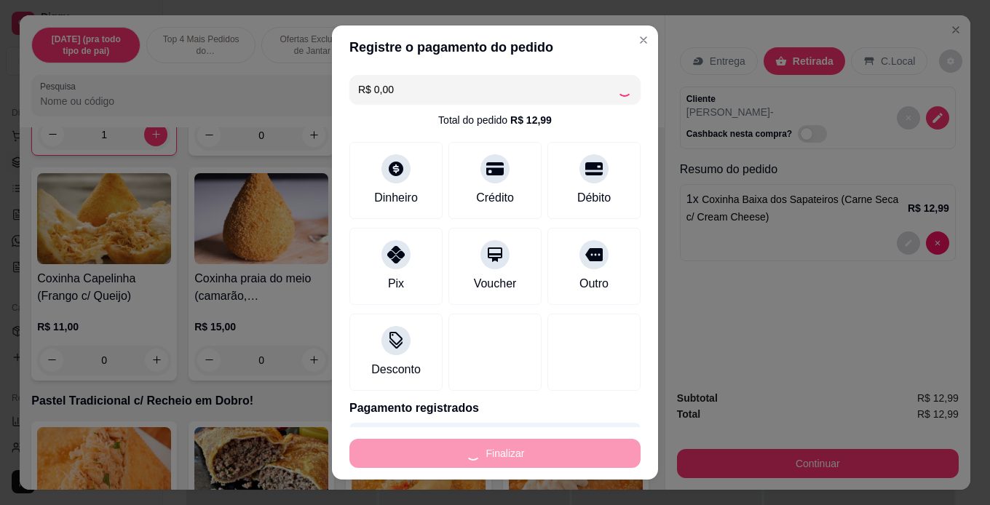
type input "0"
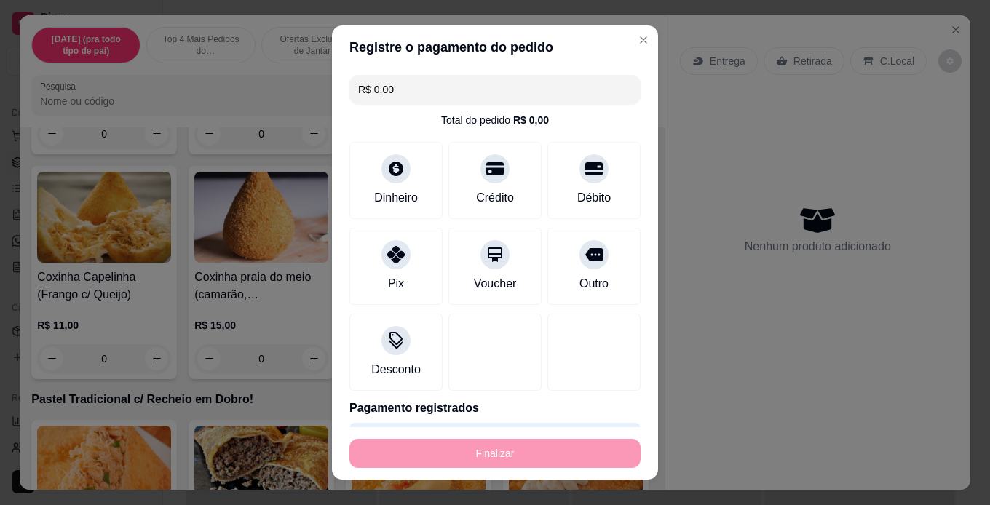
type input "-R$ 12,99"
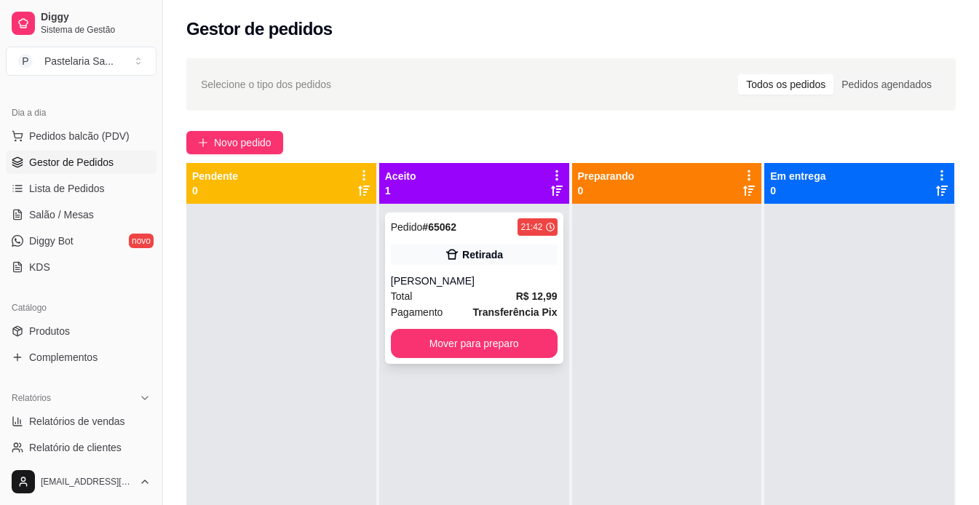
click at [418, 274] on div "[PERSON_NAME]" at bounding box center [474, 281] width 167 height 15
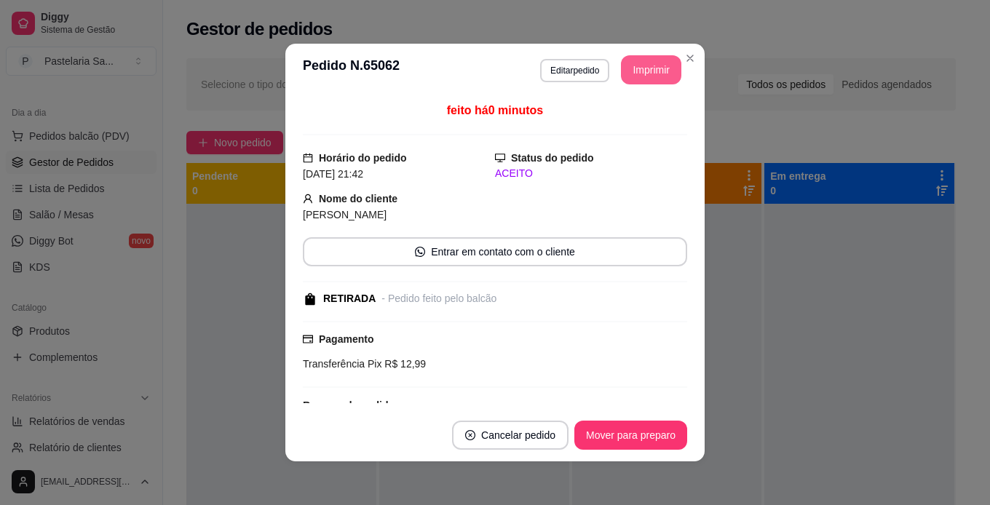
click at [636, 77] on button "Imprimir" at bounding box center [651, 69] width 60 height 29
click at [631, 439] on button "Mover para preparo" at bounding box center [630, 436] width 109 height 28
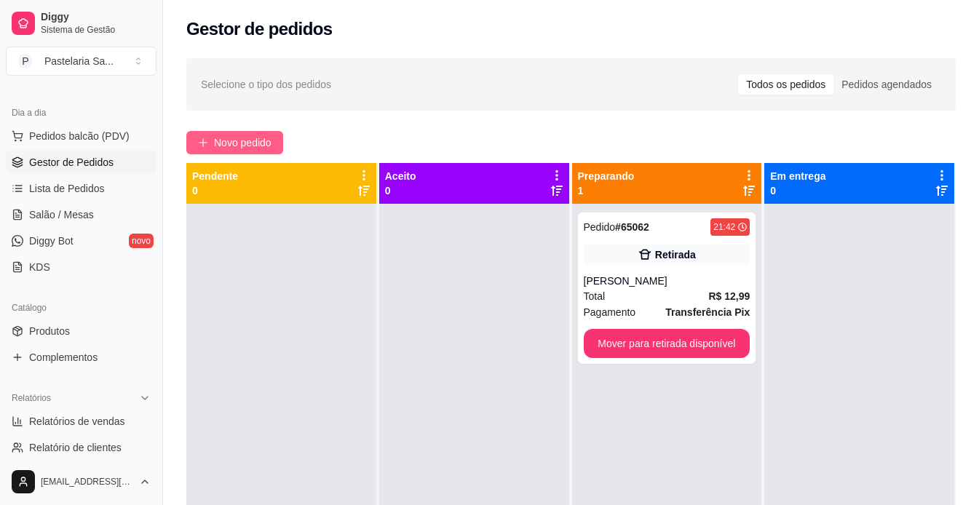
click at [237, 138] on span "Novo pedido" at bounding box center [243, 143] width 58 height 16
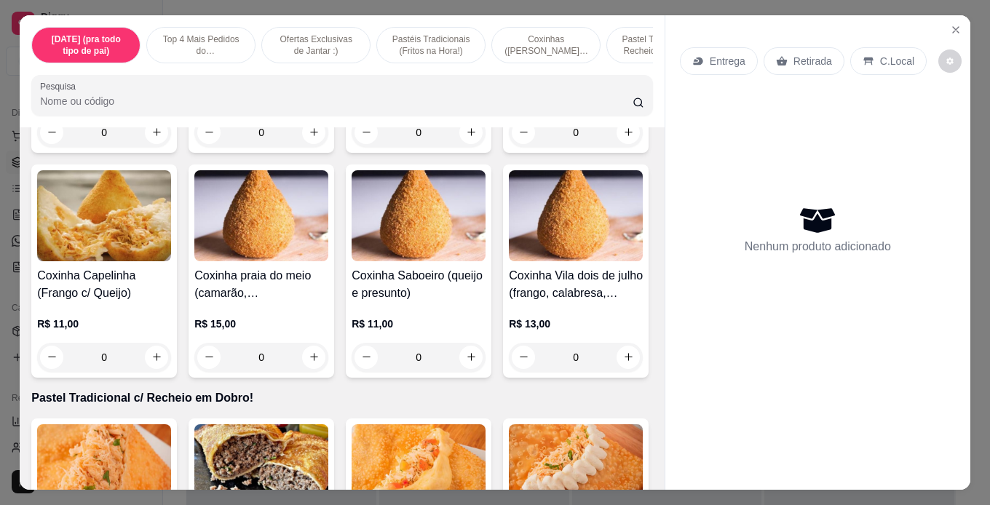
scroll to position [1747, 0]
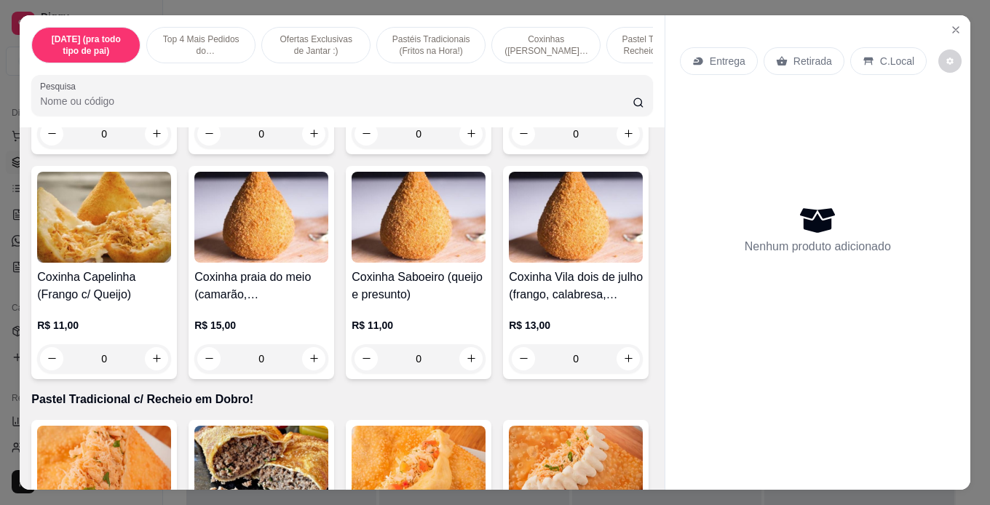
click at [315, 149] on div "0" at bounding box center [261, 133] width 134 height 29
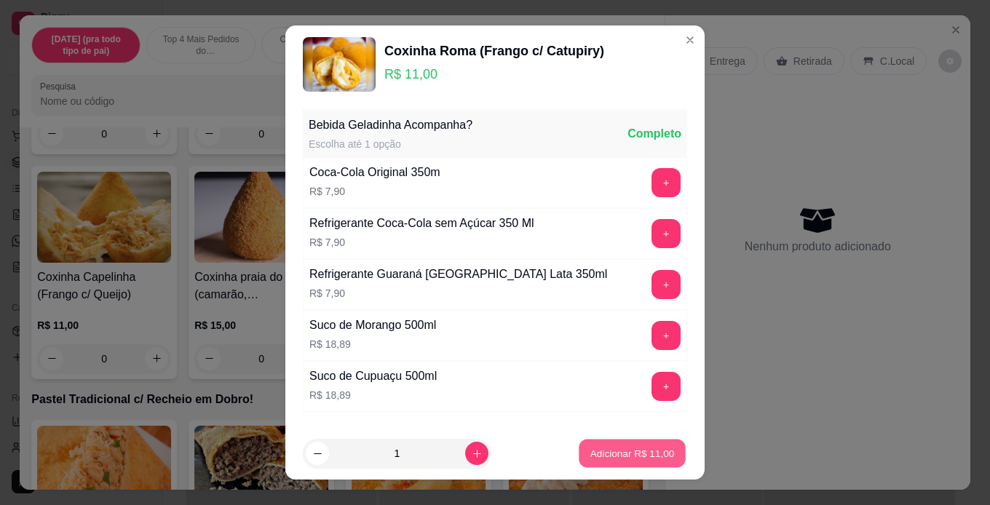
click at [664, 445] on button "Adicionar R$ 11,00" at bounding box center [632, 454] width 107 height 28
type input "1"
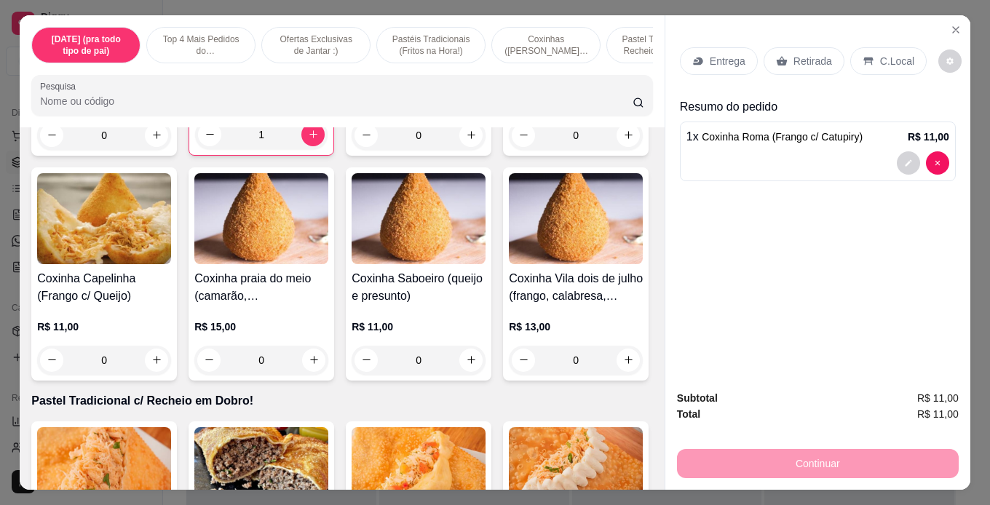
click at [800, 60] on p "Retirada" at bounding box center [813, 61] width 39 height 15
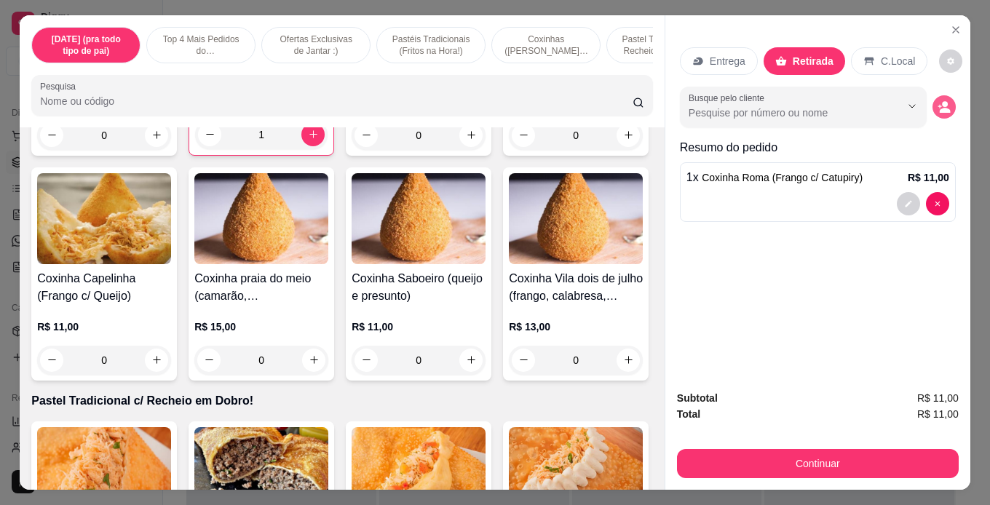
click at [942, 101] on circle "decrease-product-quantity" at bounding box center [945, 104] width 6 height 6
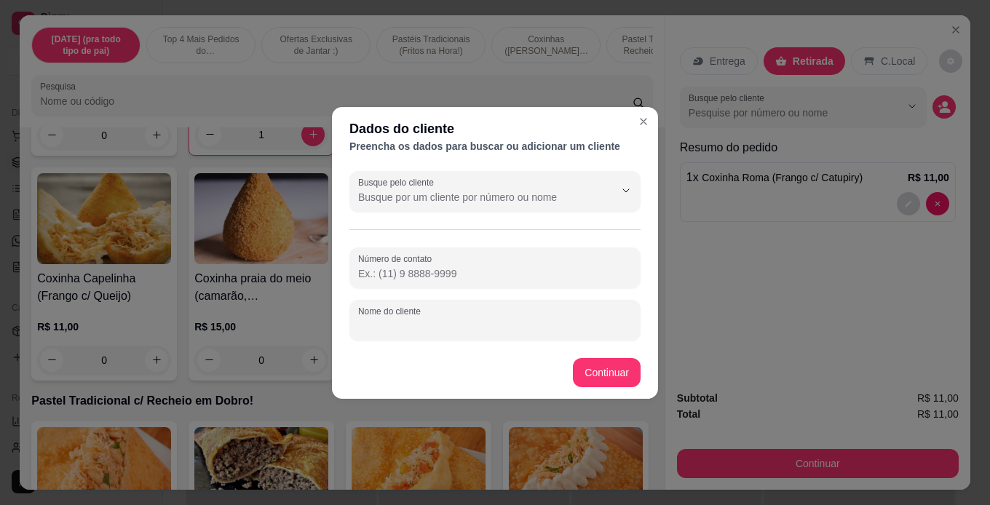
click at [466, 319] on input "Nome do cliente" at bounding box center [495, 326] width 274 height 15
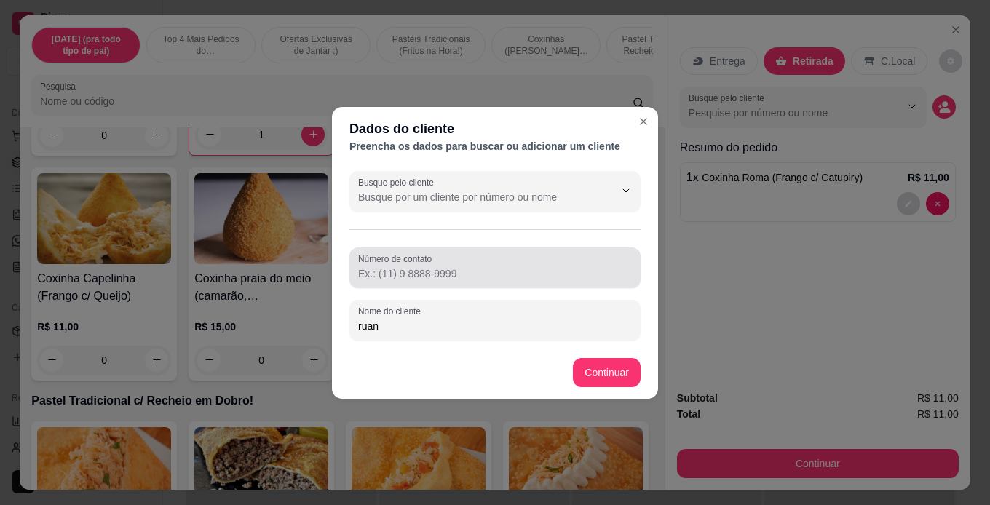
type input "ruan"
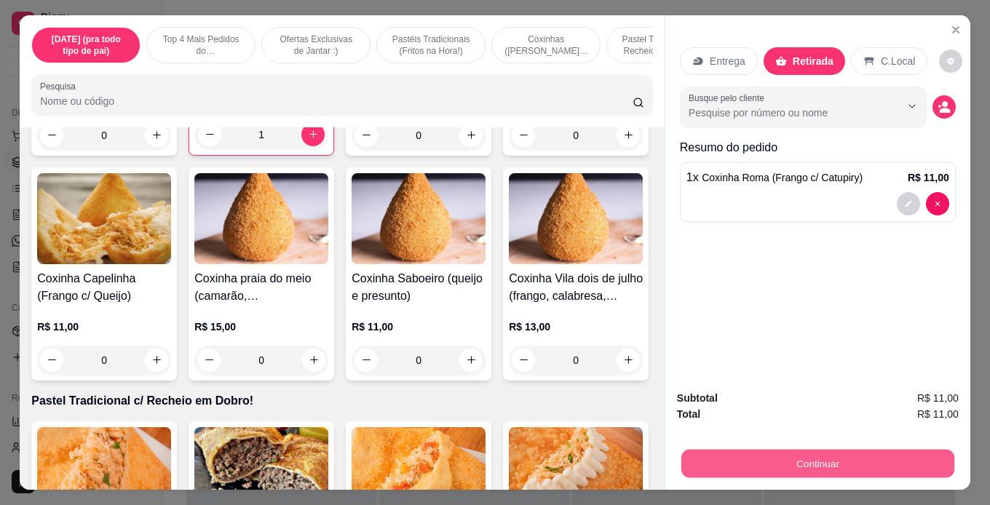
click at [899, 452] on button "Continuar" at bounding box center [817, 464] width 273 height 28
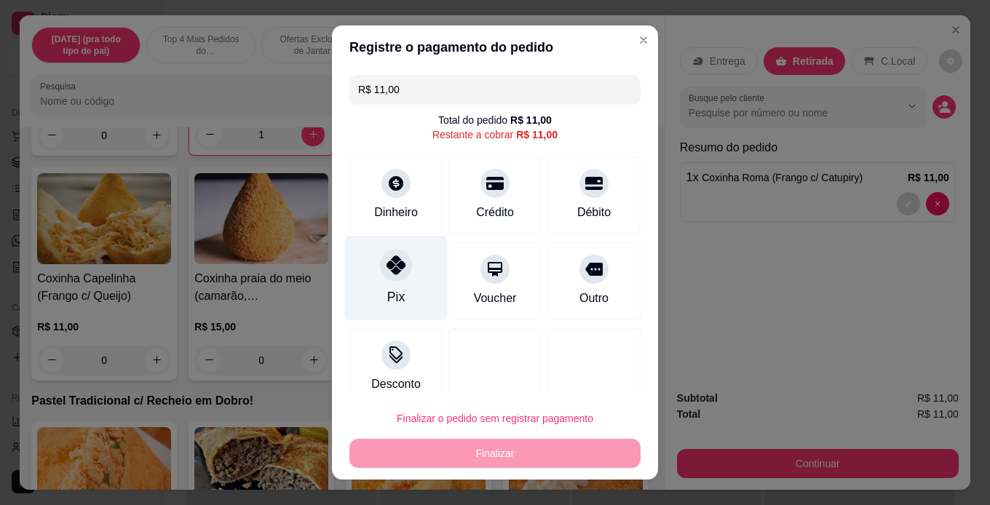
click at [411, 277] on div "Pix" at bounding box center [396, 277] width 103 height 85
type input "R$ 0,00"
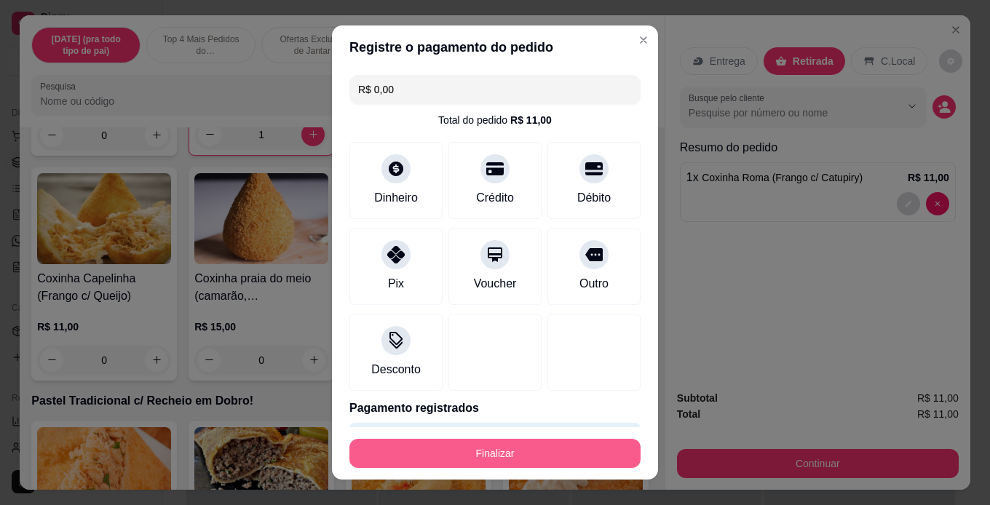
click at [600, 459] on button "Finalizar" at bounding box center [494, 453] width 291 height 29
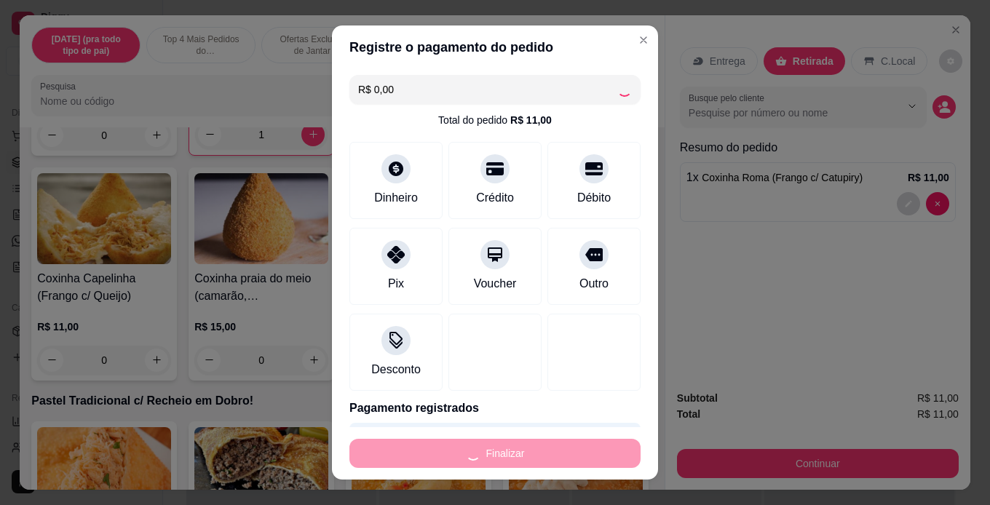
type input "0"
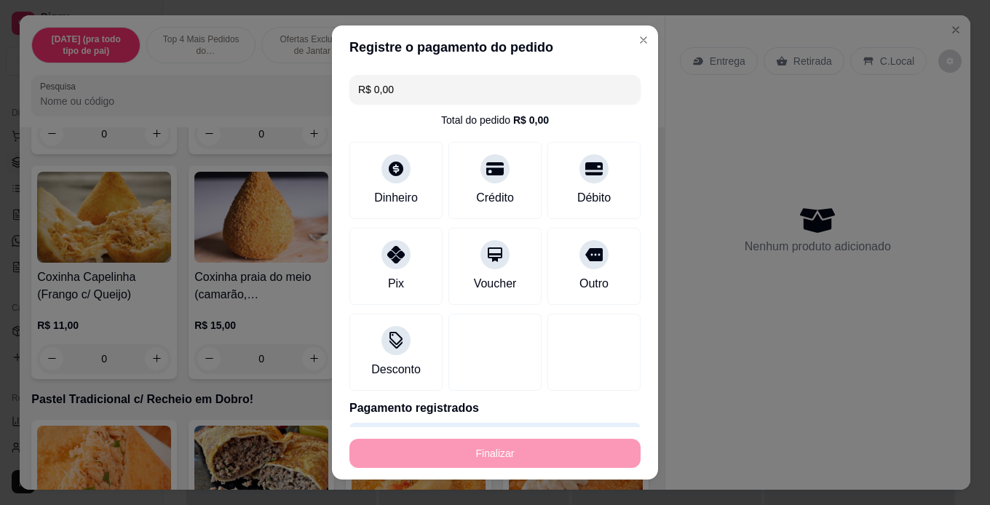
type input "-R$ 11,00"
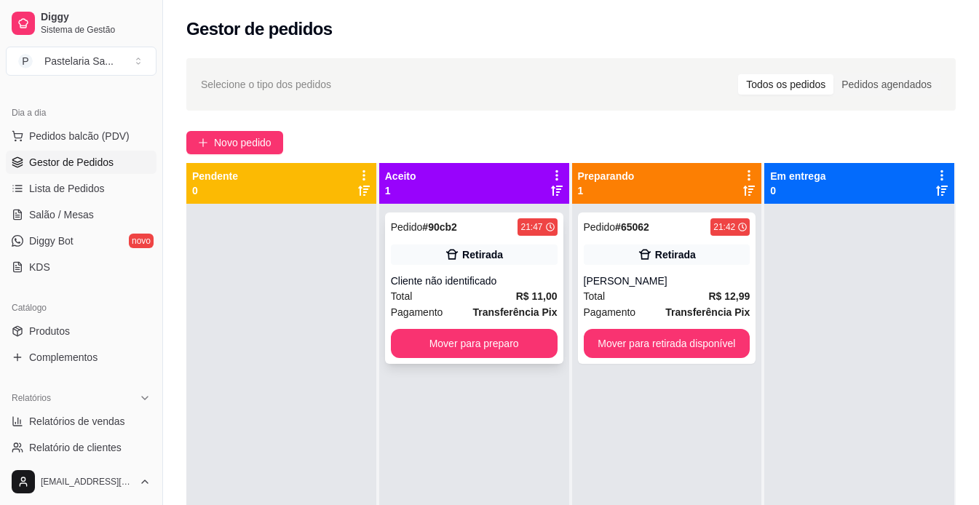
drag, startPoint x: 510, startPoint y: 270, endPoint x: 503, endPoint y: 280, distance: 12.1
click at [503, 280] on div "Pedido # 90cb2 21:47 Retirada Cliente não identificado Total R$ 11,00 Pagamento…" at bounding box center [474, 288] width 178 height 151
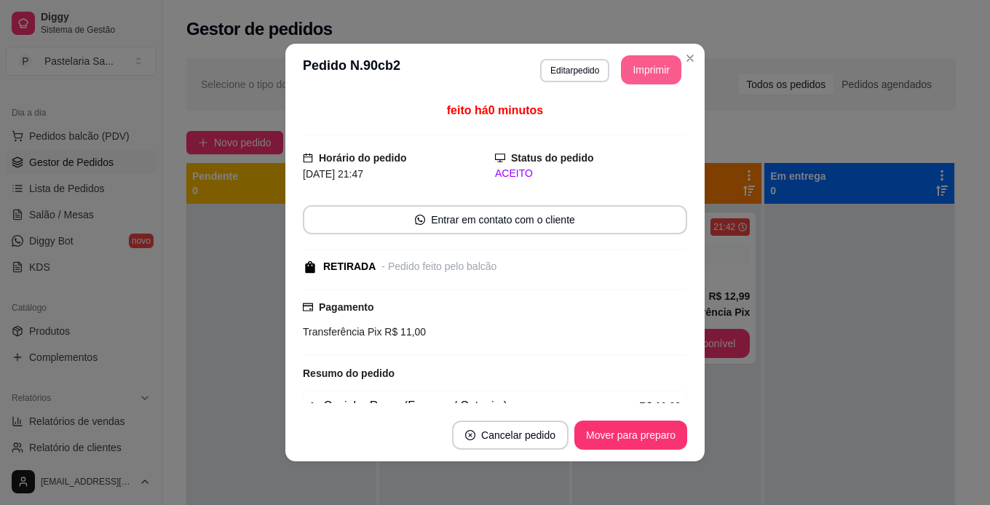
click at [641, 73] on button "Imprimir" at bounding box center [651, 69] width 60 height 29
click at [556, 71] on button "Editar pedido" at bounding box center [574, 70] width 69 height 23
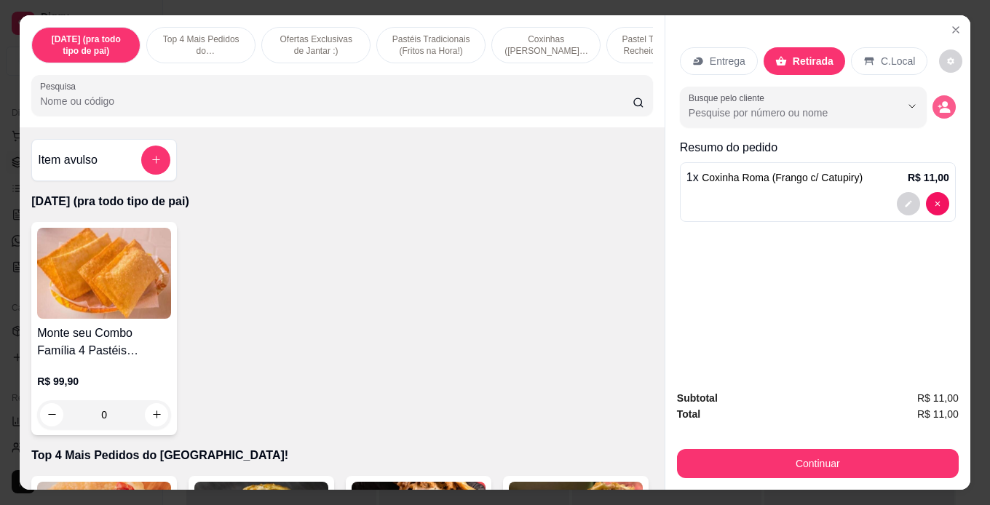
click at [947, 103] on button "decrease-product-quantity" at bounding box center [944, 106] width 23 height 23
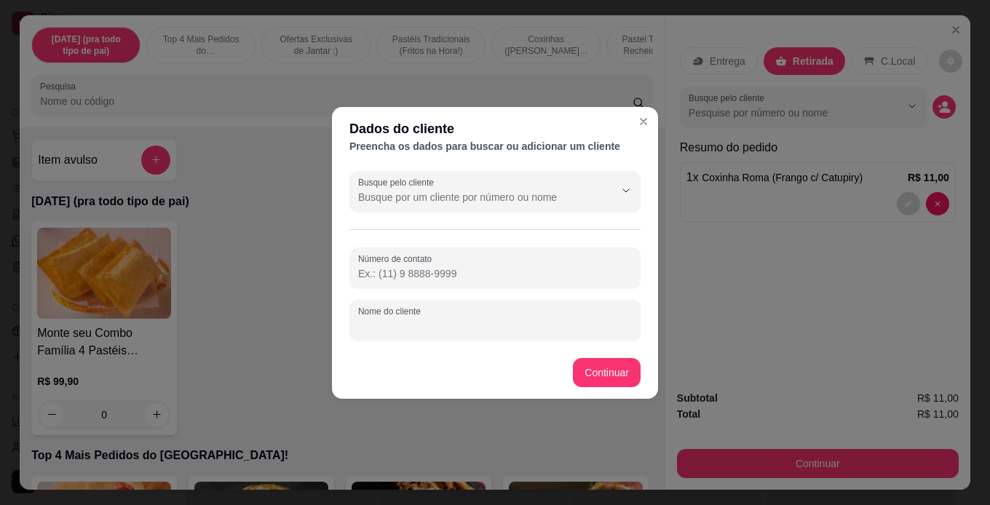
click at [488, 325] on input "Nome do cliente" at bounding box center [495, 326] width 274 height 15
type input "ruan"
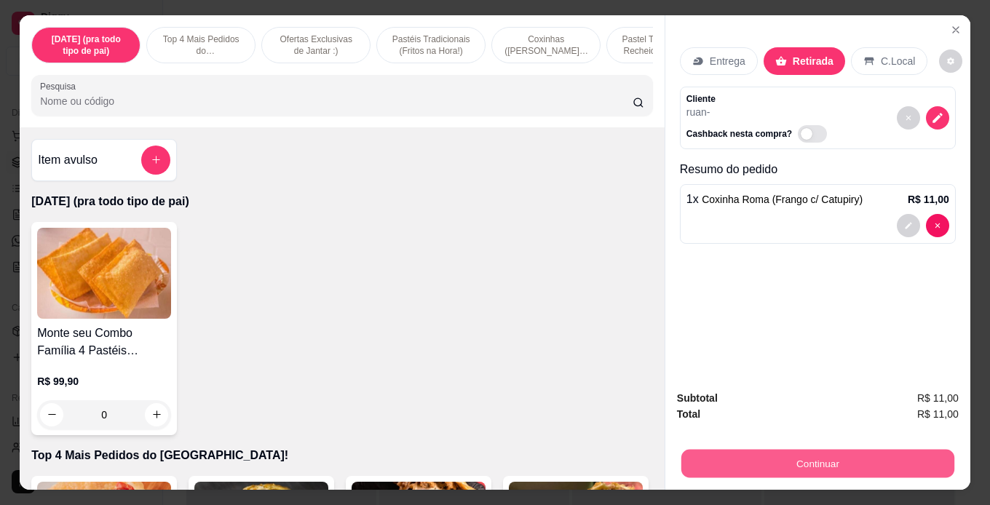
click at [809, 459] on button "Continuar" at bounding box center [817, 464] width 273 height 28
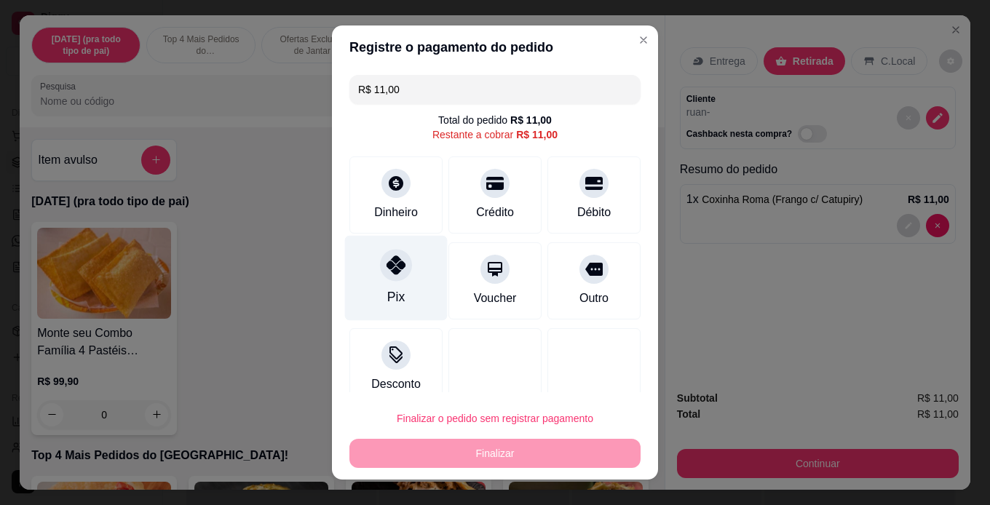
click at [397, 284] on div "Pix" at bounding box center [396, 277] width 103 height 85
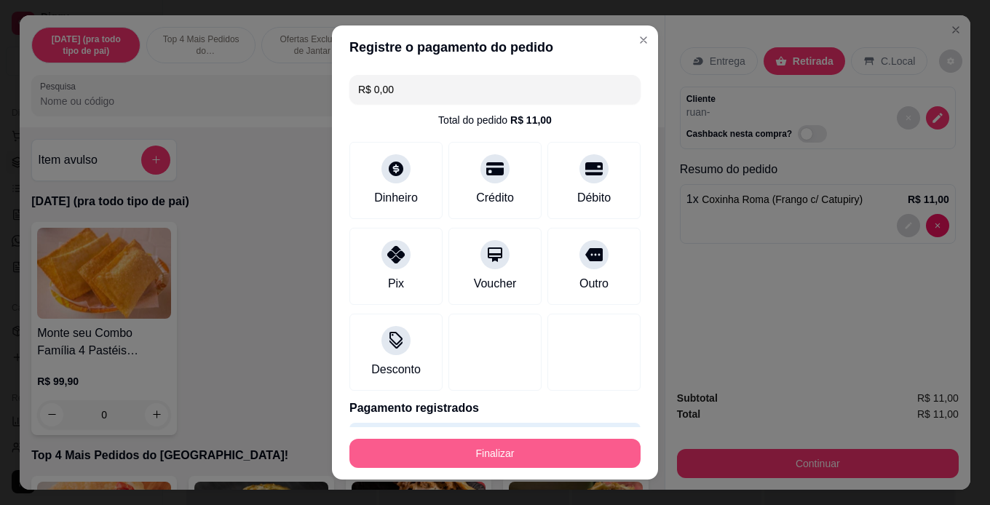
click at [495, 459] on button "Finalizar" at bounding box center [494, 453] width 291 height 29
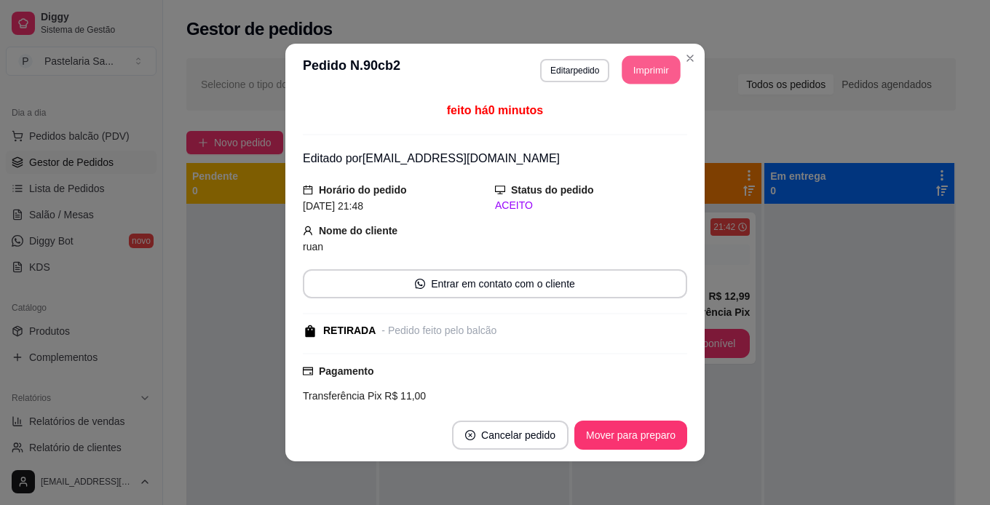
click at [653, 81] on button "Imprimir" at bounding box center [652, 70] width 58 height 28
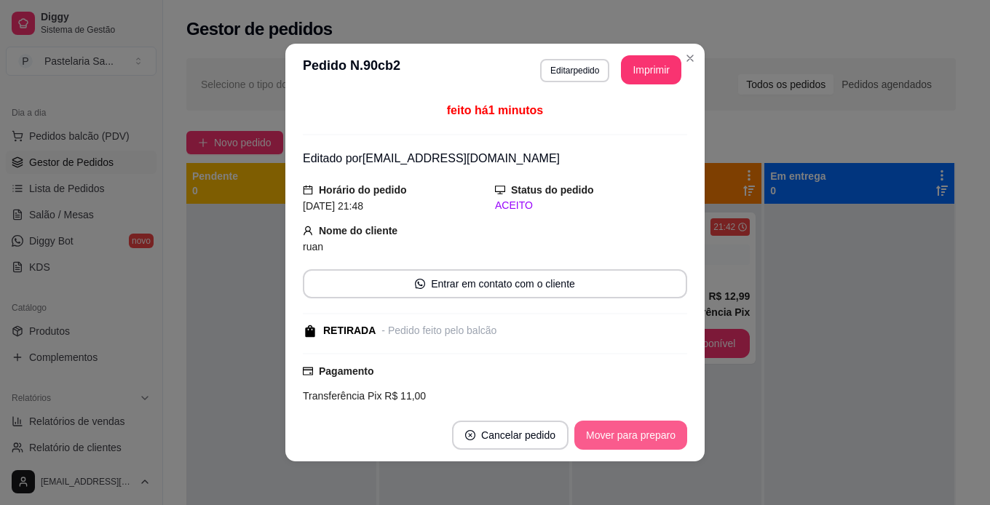
click at [681, 420] on footer "Cancelar pedido Mover para preparo" at bounding box center [494, 435] width 419 height 52
click at [651, 431] on button "Mover para preparo" at bounding box center [630, 436] width 109 height 28
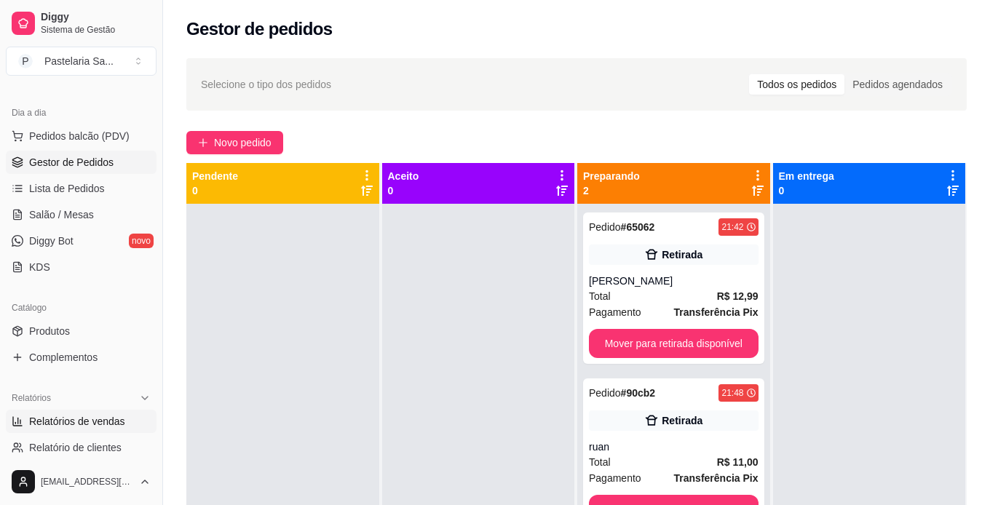
click at [76, 428] on span "Relatórios de vendas" at bounding box center [77, 421] width 96 height 15
select select "ALL"
select select "0"
